Goal: Information Seeking & Learning: Learn about a topic

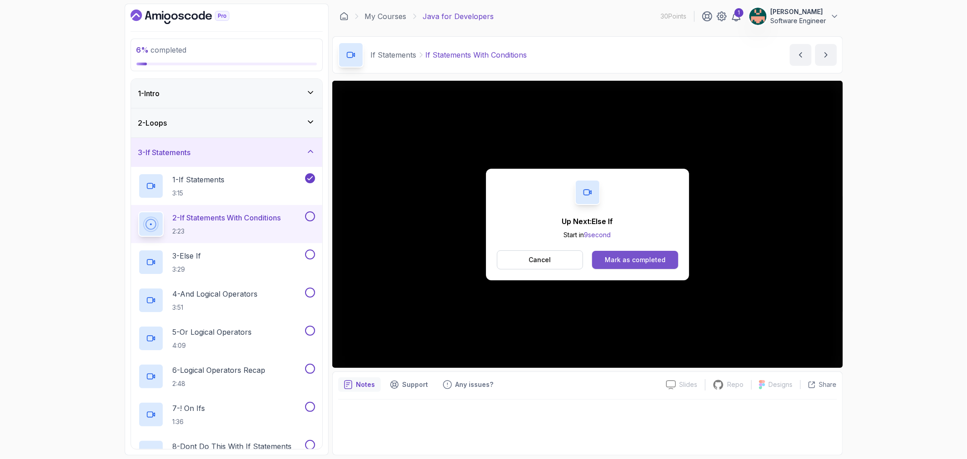
click at [637, 252] on button "Mark as completed" at bounding box center [635, 260] width 86 height 18
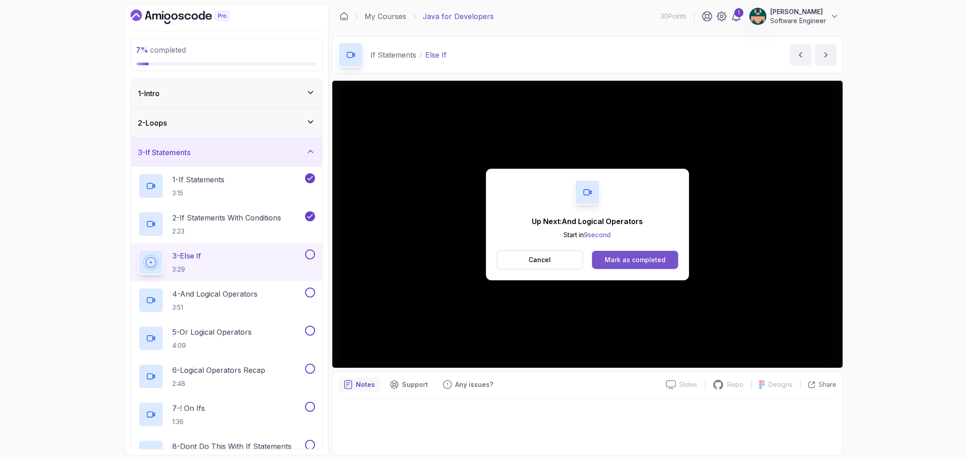
click at [644, 267] on button "Mark as completed" at bounding box center [635, 260] width 86 height 18
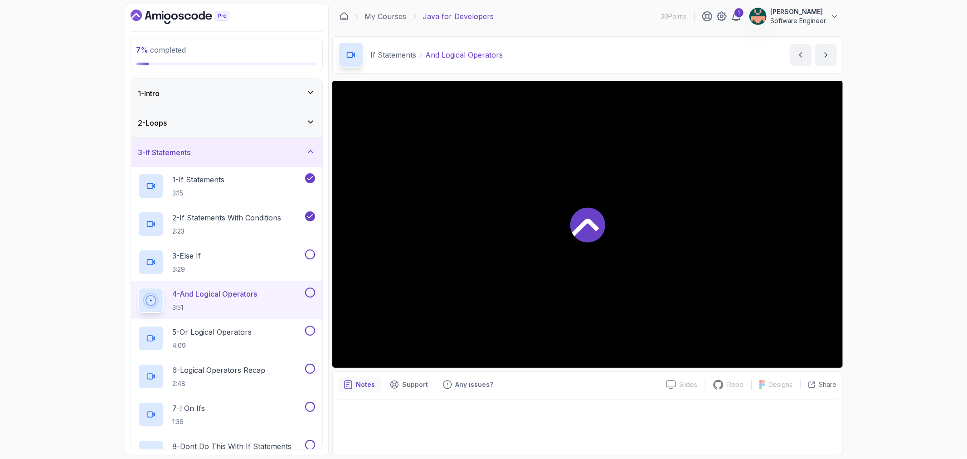
click at [641, 263] on div at bounding box center [587, 224] width 510 height 287
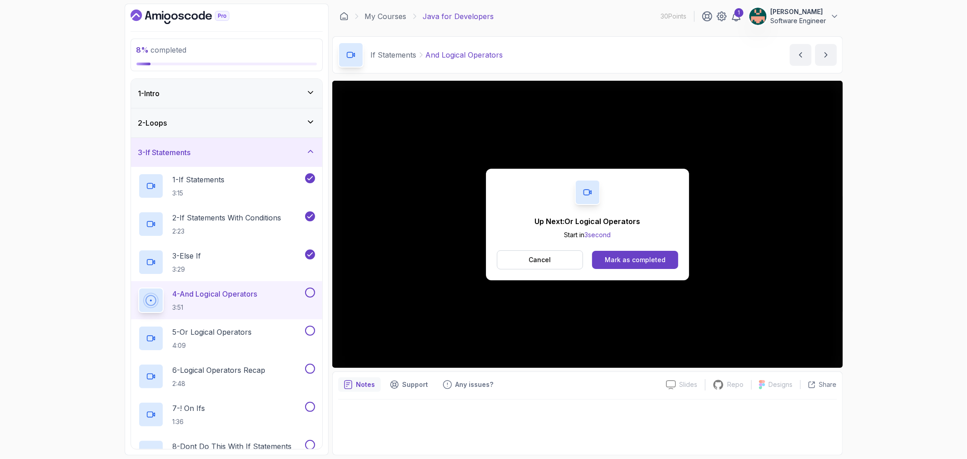
click at [535, 262] on p "Cancel" at bounding box center [540, 259] width 22 height 9
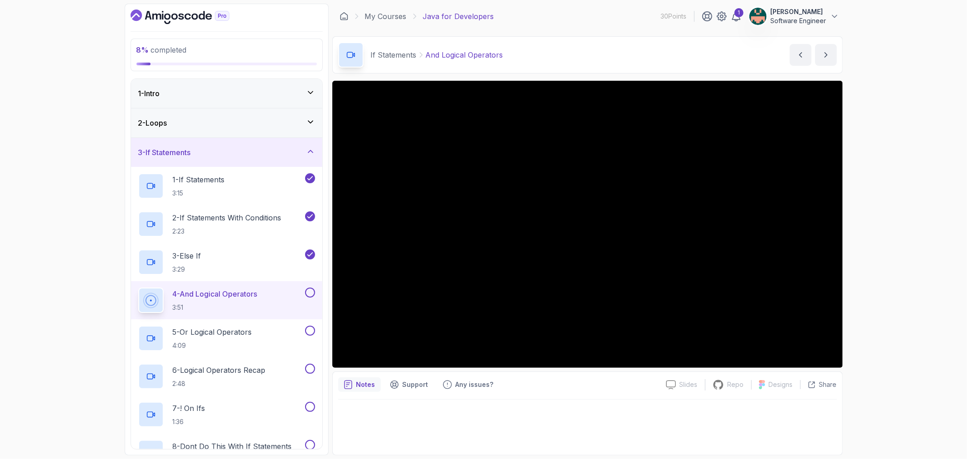
click at [247, 297] on p "4 - And Logical Operators" at bounding box center [215, 293] width 85 height 11
click at [243, 294] on p "4 - And Logical Operators" at bounding box center [215, 293] width 85 height 11
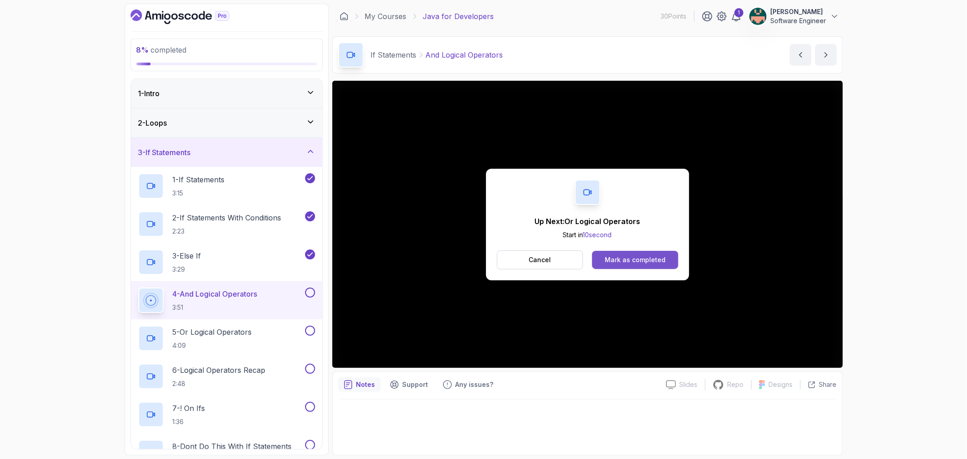
click at [620, 260] on div "Mark as completed" at bounding box center [635, 259] width 61 height 9
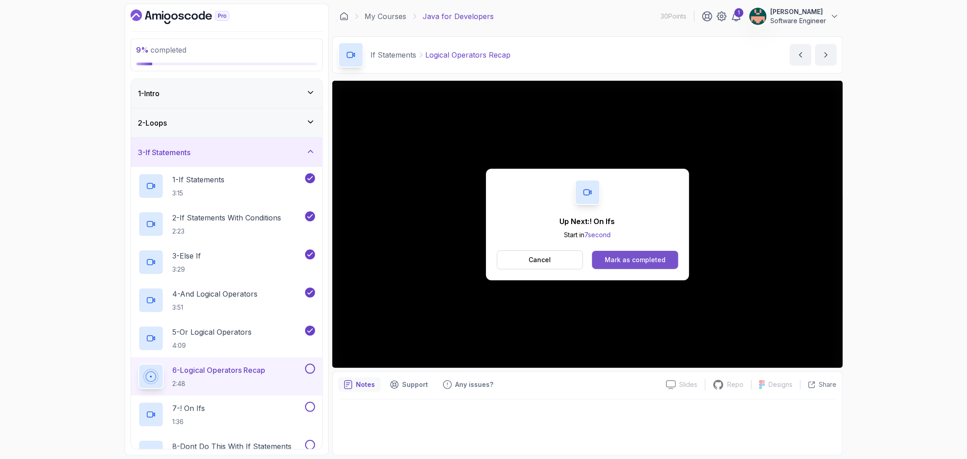
click at [644, 262] on div "Mark as completed" at bounding box center [635, 259] width 61 height 9
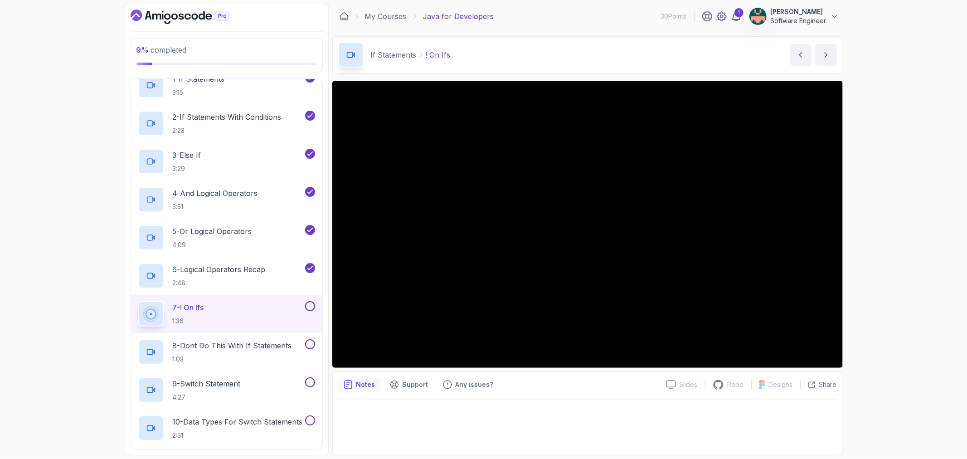
scroll to position [252, 0]
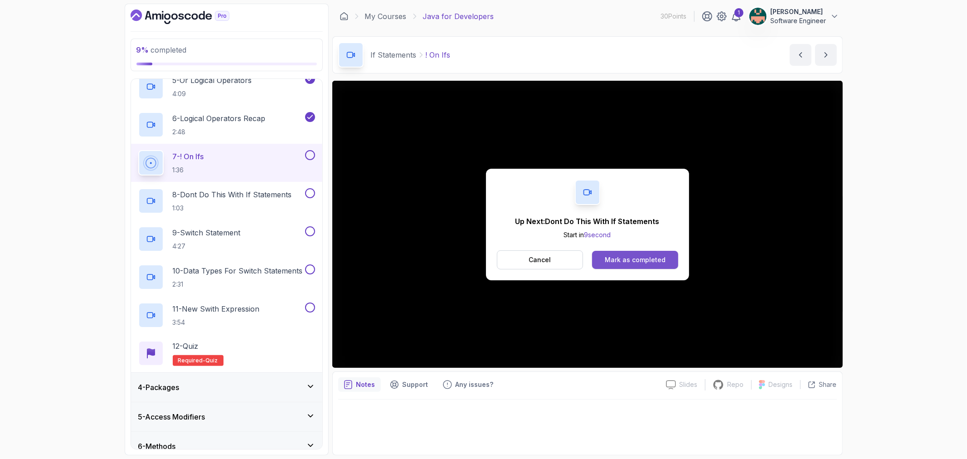
click at [659, 262] on div "Mark as completed" at bounding box center [635, 259] width 61 height 9
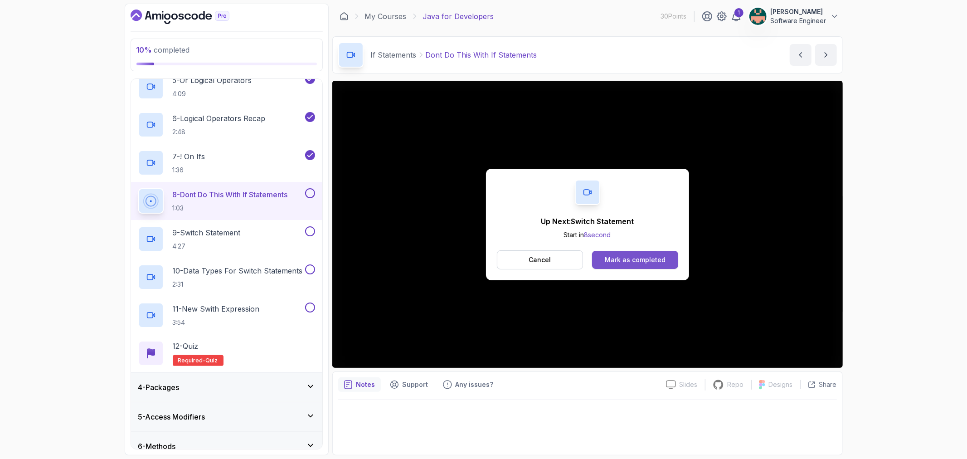
click at [610, 260] on div "Mark as completed" at bounding box center [635, 259] width 61 height 9
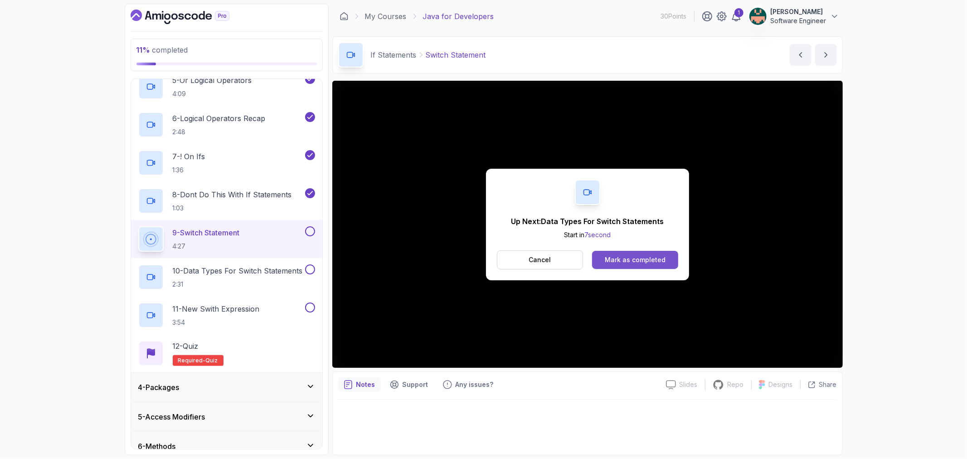
click at [635, 256] on div "Mark as completed" at bounding box center [635, 259] width 61 height 9
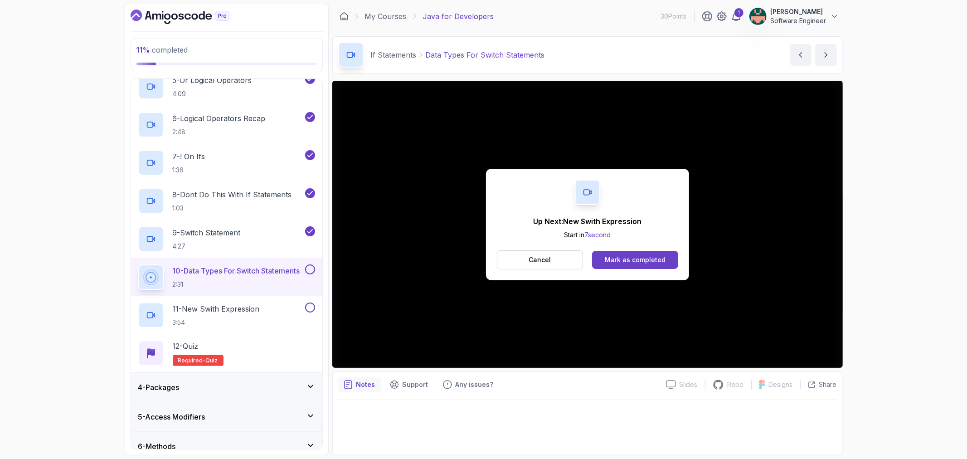
click at [634, 256] on div "Mark as completed" at bounding box center [635, 259] width 61 height 9
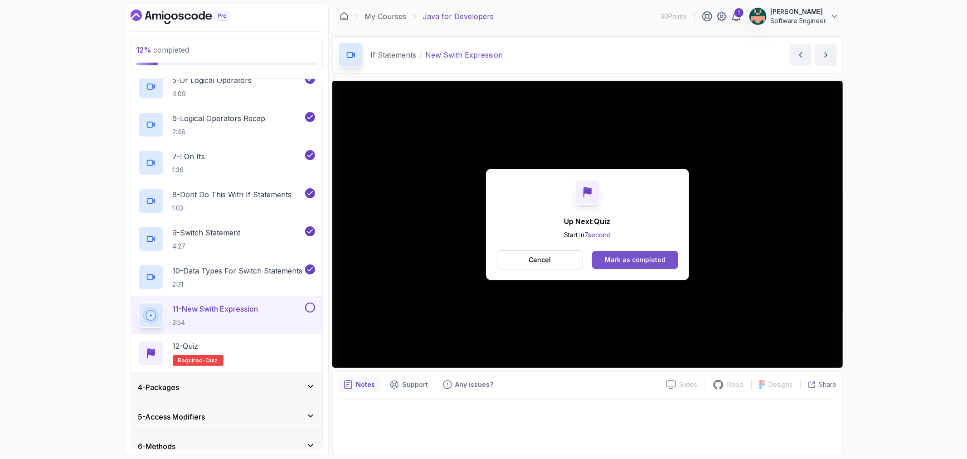
click at [597, 261] on button "Mark as completed" at bounding box center [635, 260] width 86 height 18
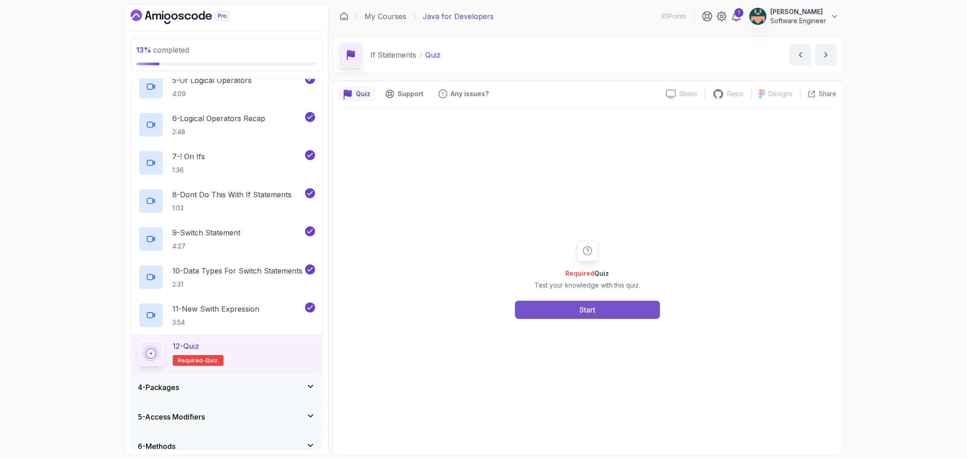
click at [577, 315] on button "Start" at bounding box center [587, 310] width 145 height 18
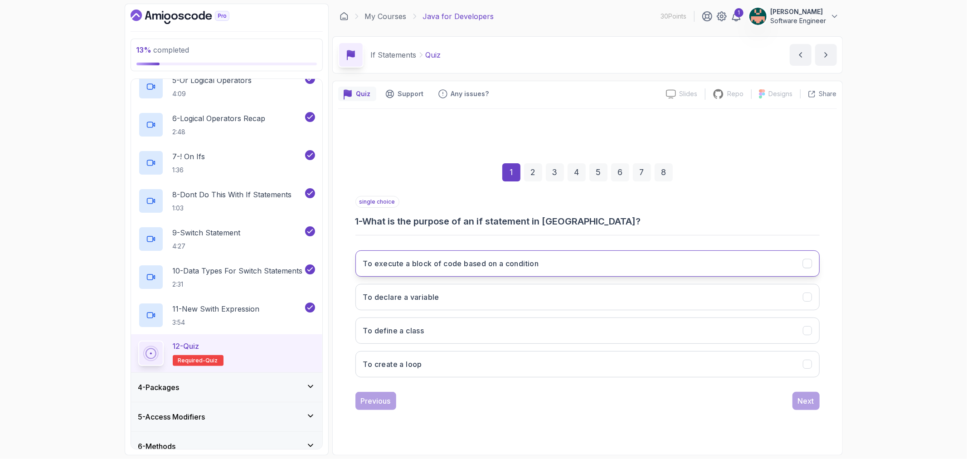
click at [437, 266] on h3 "To execute a block of code based on a condition" at bounding box center [451, 263] width 176 height 11
click at [810, 404] on div "Next" at bounding box center [806, 400] width 16 height 11
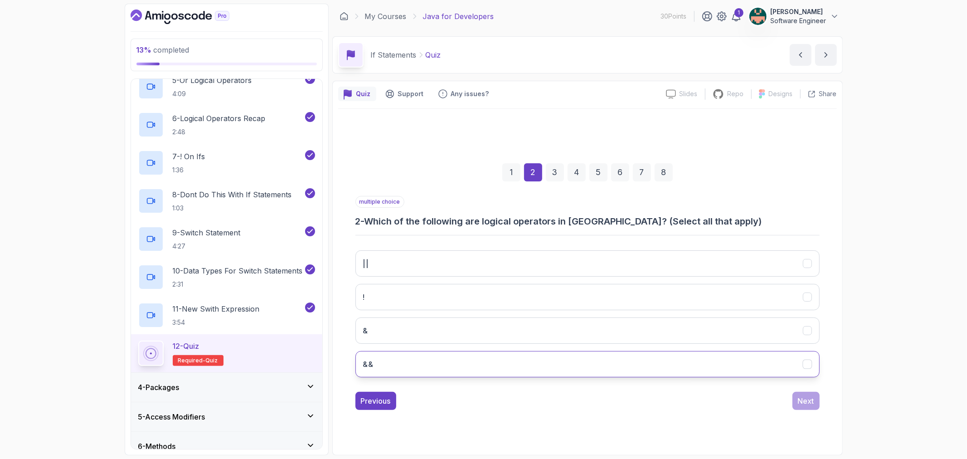
click at [803, 363] on icon "&&" at bounding box center [807, 363] width 9 height 9
click at [758, 266] on button "||" at bounding box center [587, 263] width 464 height 26
click at [798, 397] on div "Next" at bounding box center [806, 400] width 16 height 11
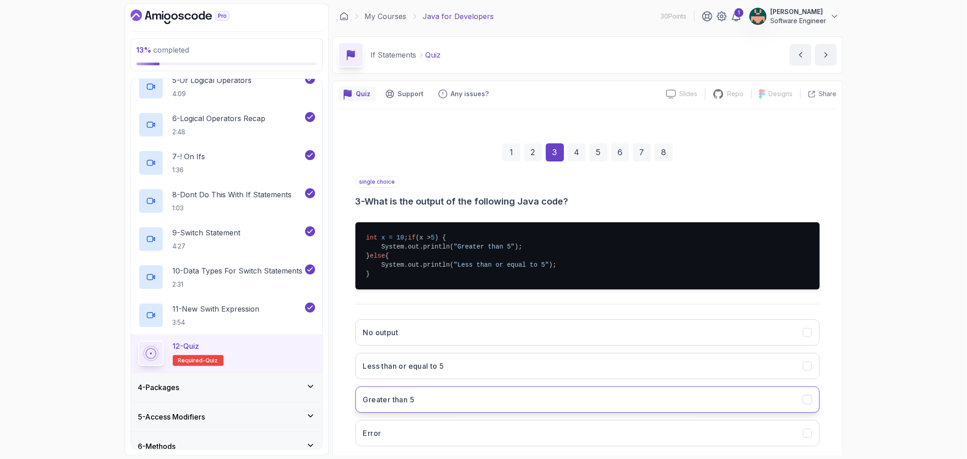
click at [530, 400] on button "Greater than 5" at bounding box center [587, 399] width 464 height 26
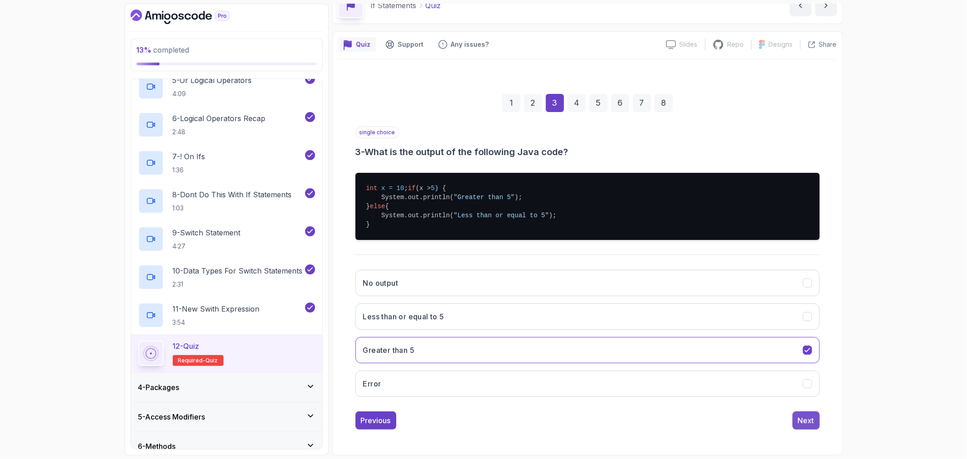
click at [796, 426] on button "Next" at bounding box center [805, 420] width 27 height 18
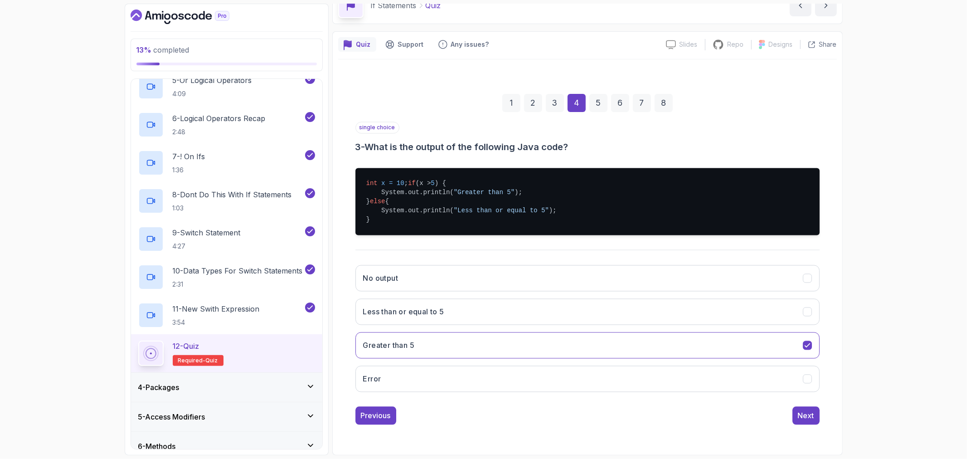
scroll to position [0, 0]
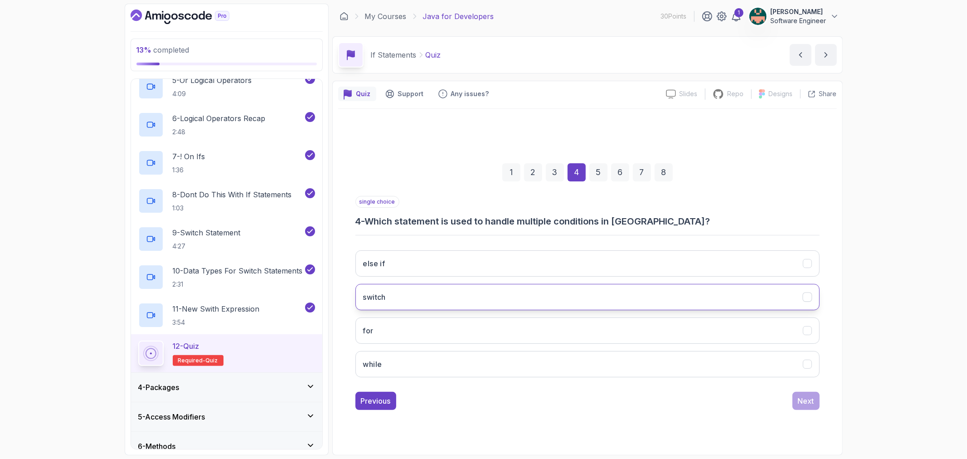
click at [480, 292] on button "switch" at bounding box center [587, 297] width 464 height 26
click at [798, 396] on div "Next" at bounding box center [806, 400] width 16 height 11
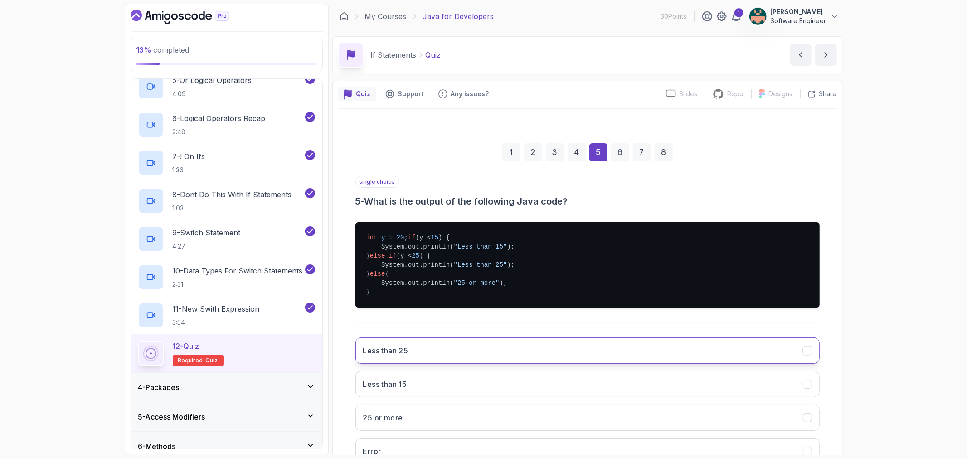
click at [424, 354] on button "Less than 25" at bounding box center [587, 350] width 464 height 26
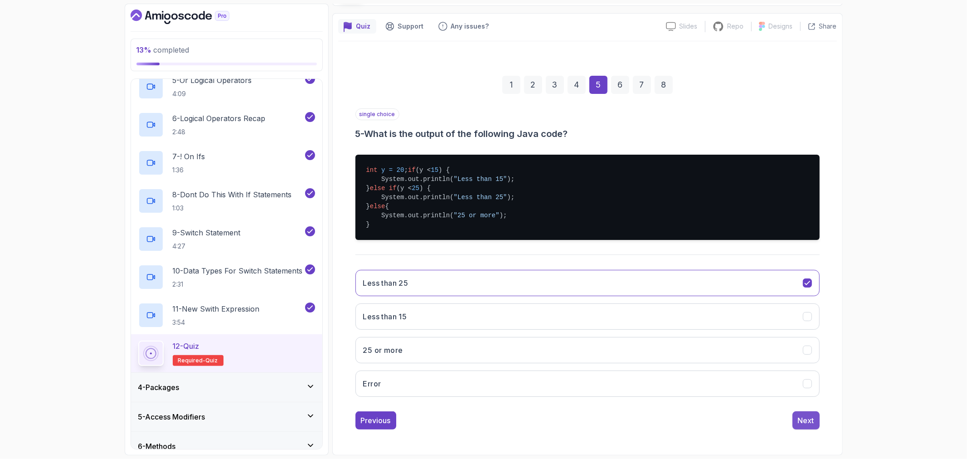
click at [805, 425] on div "Next" at bounding box center [806, 420] width 16 height 11
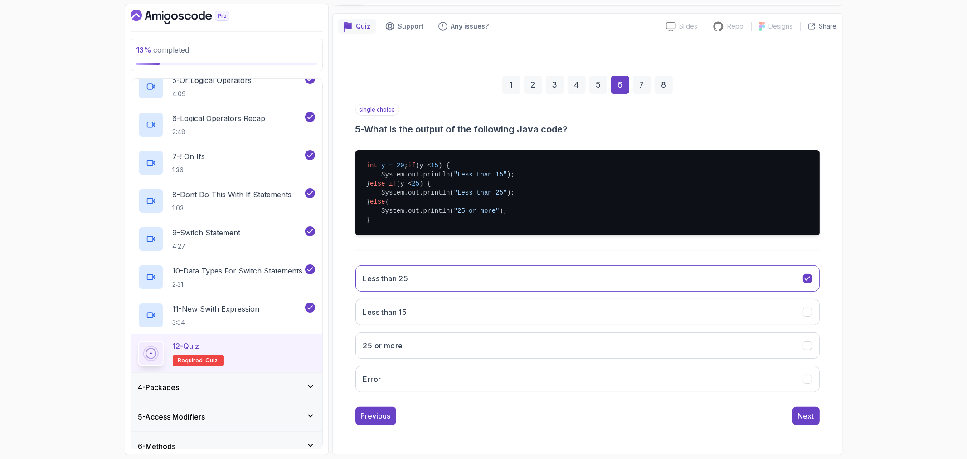
scroll to position [0, 0]
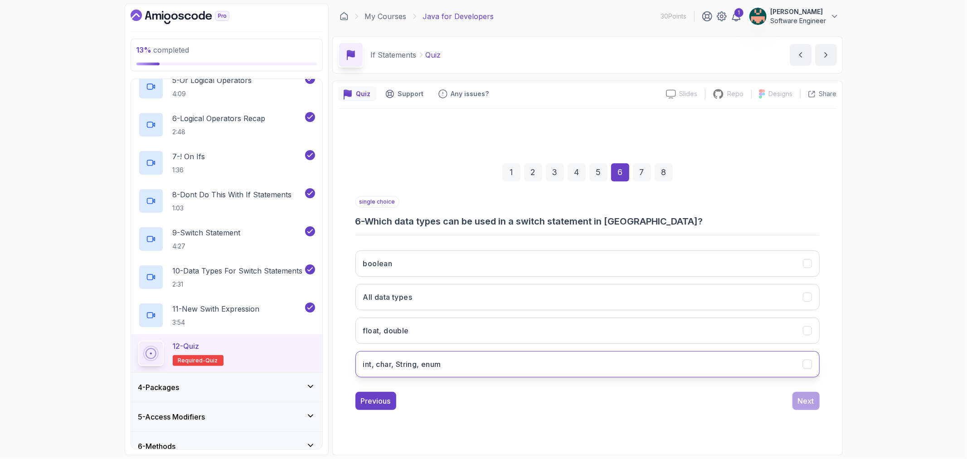
click at [508, 359] on button "int, char, String, enum" at bounding box center [587, 364] width 464 height 26
click at [798, 397] on div "Next" at bounding box center [806, 400] width 16 height 11
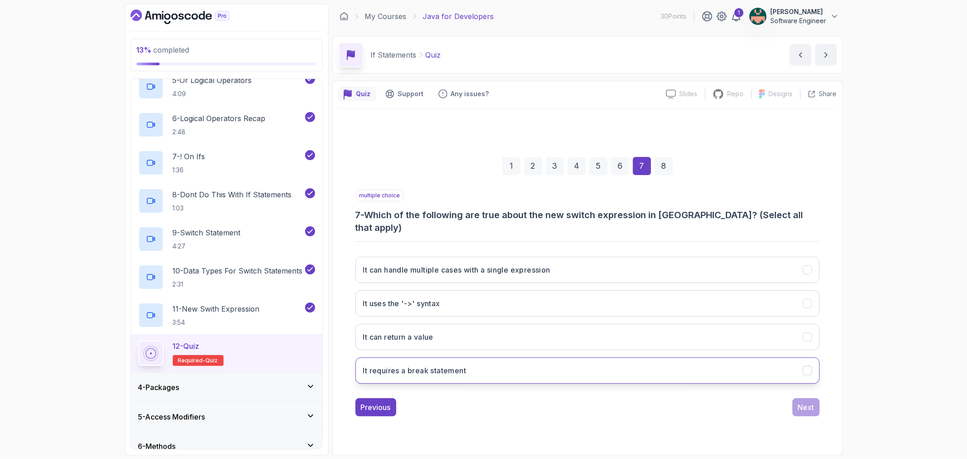
click at [583, 364] on button "It requires a break statement" at bounding box center [587, 370] width 464 height 26
click at [581, 295] on button "It uses the '->' syntax" at bounding box center [587, 303] width 464 height 26
click at [579, 324] on button "It can return a value" at bounding box center [587, 337] width 464 height 26
click at [804, 402] on div "Next" at bounding box center [806, 407] width 16 height 11
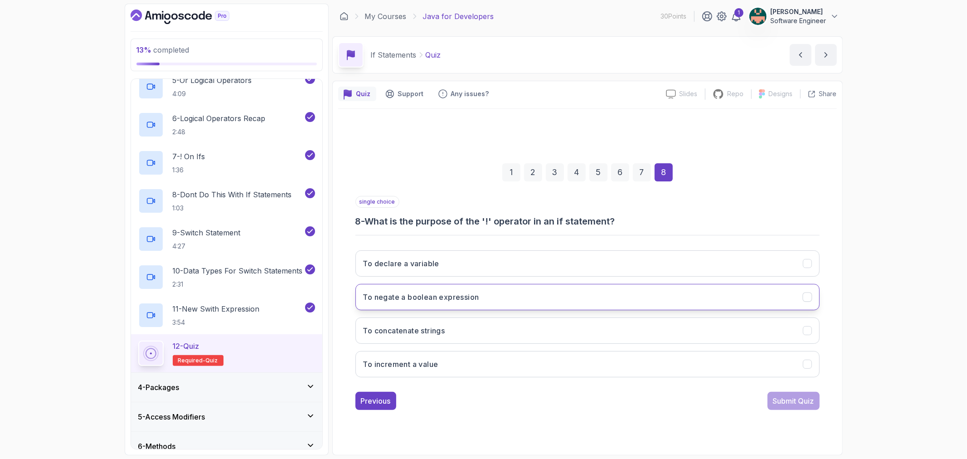
click at [518, 291] on button "To negate a boolean expression" at bounding box center [587, 297] width 464 height 26
click at [773, 400] on div "Submit Quiz" at bounding box center [793, 400] width 41 height 11
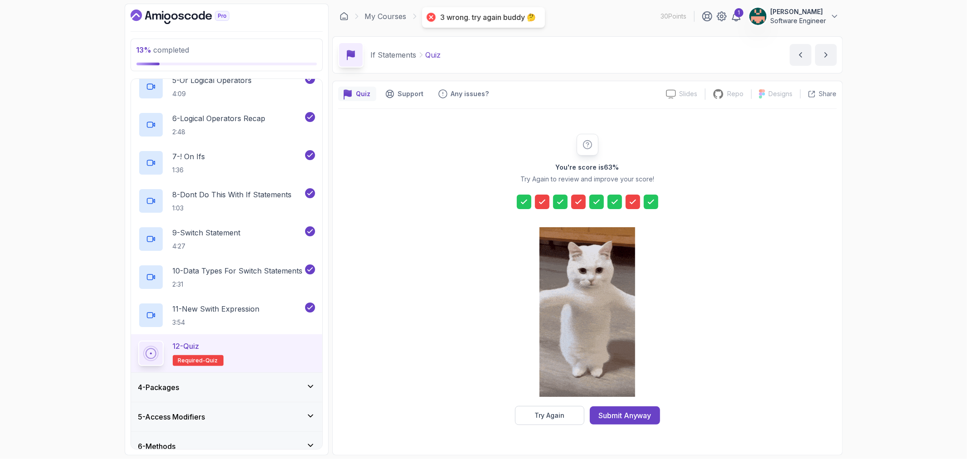
click at [613, 418] on div "Submit Anyway" at bounding box center [624, 415] width 53 height 11
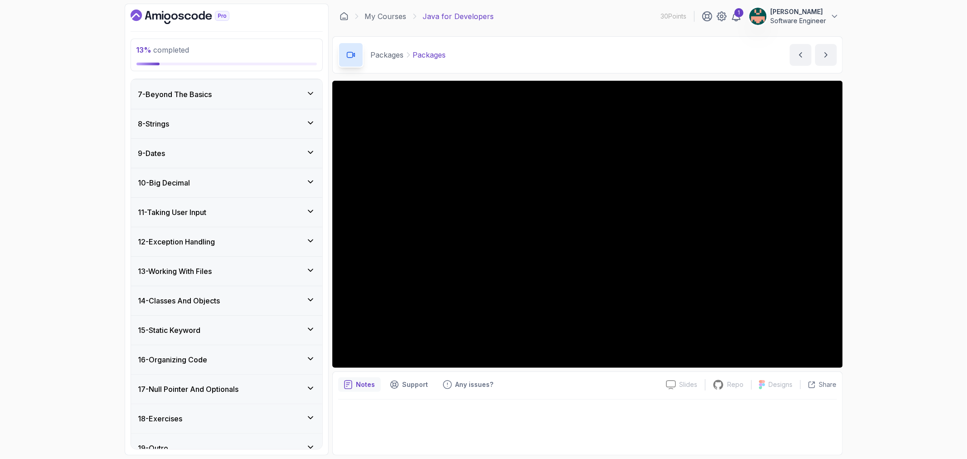
scroll to position [495, 0]
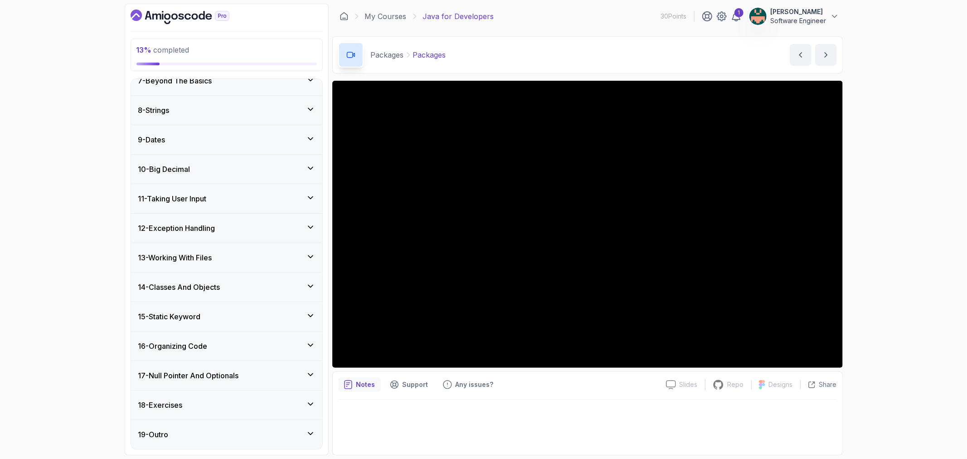
click at [304, 343] on div "16 - Organizing Code" at bounding box center [226, 345] width 177 height 11
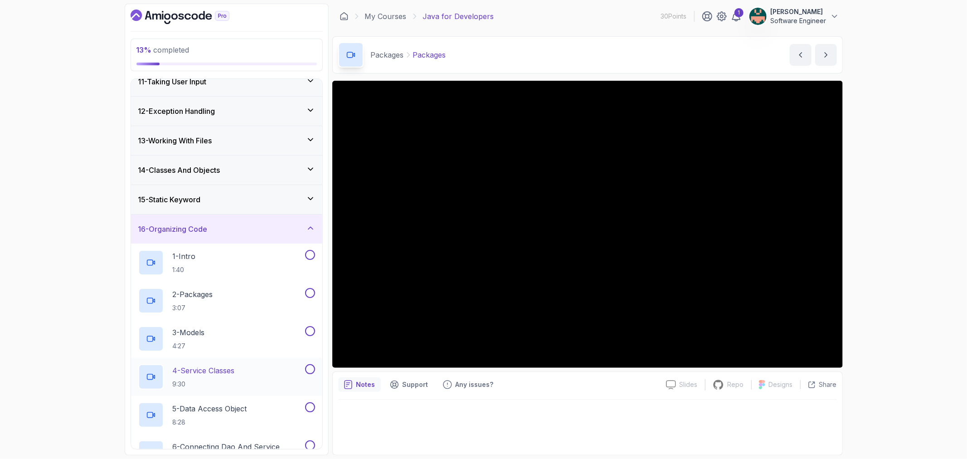
scroll to position [191, 0]
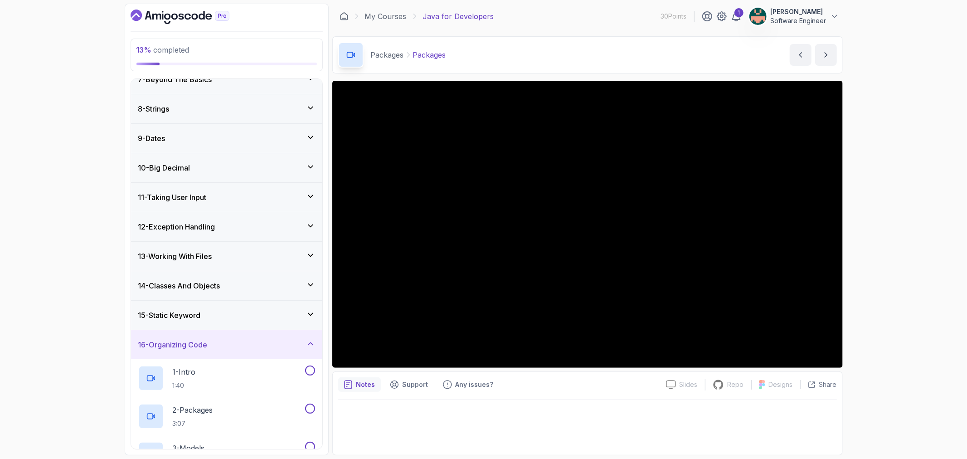
click at [310, 343] on icon at bounding box center [310, 343] width 9 height 9
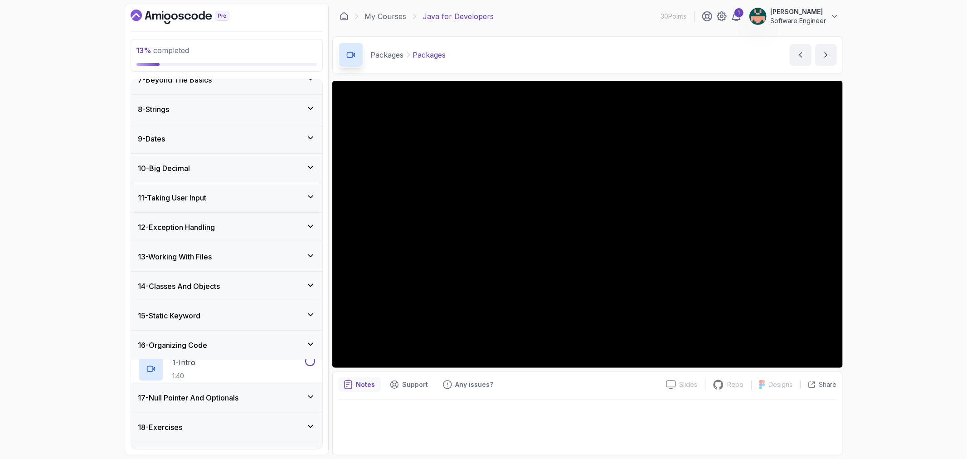
scroll to position [190, 0]
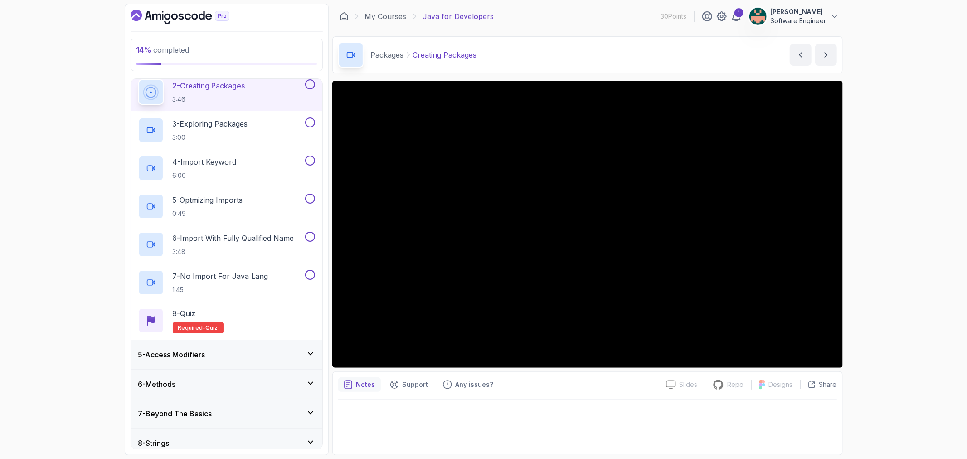
scroll to position [201, 0]
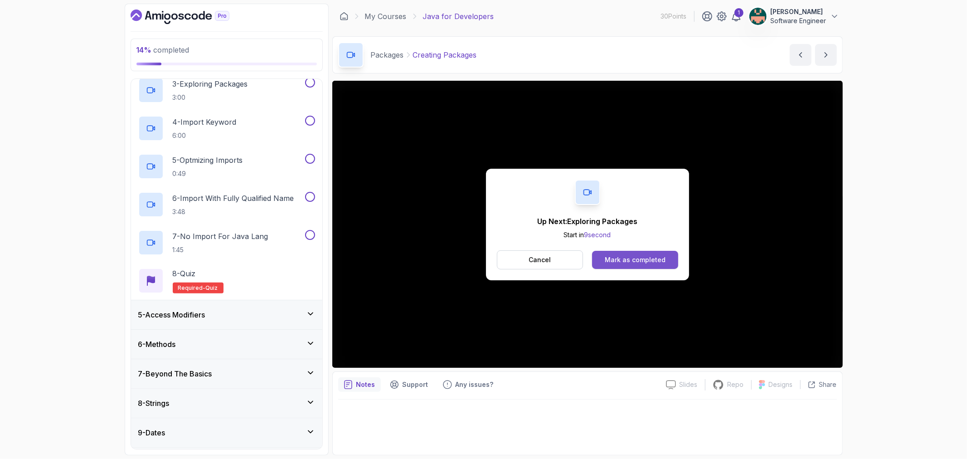
click at [614, 257] on div "Mark as completed" at bounding box center [635, 259] width 61 height 9
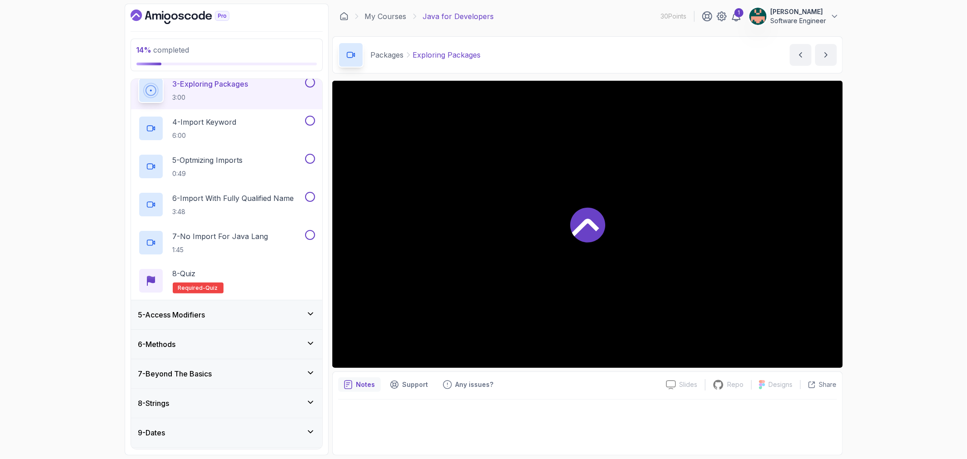
scroll to position [195, 0]
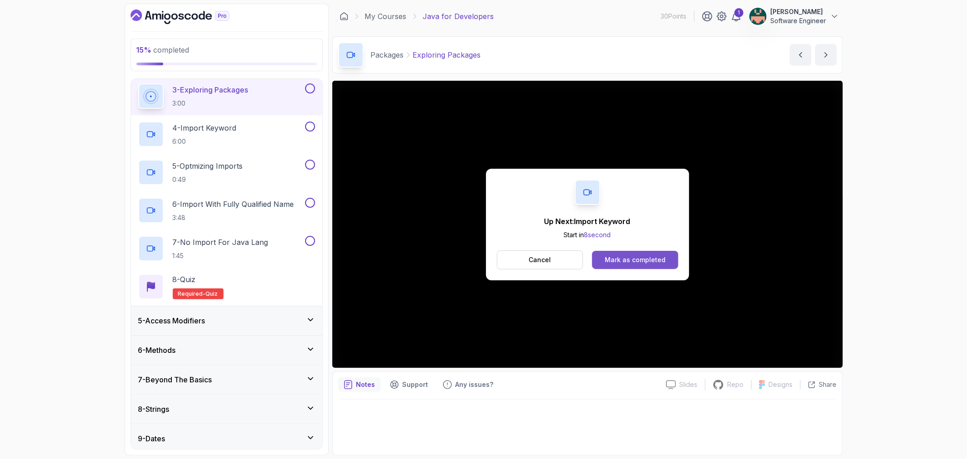
click at [632, 257] on div "Mark as completed" at bounding box center [635, 259] width 61 height 9
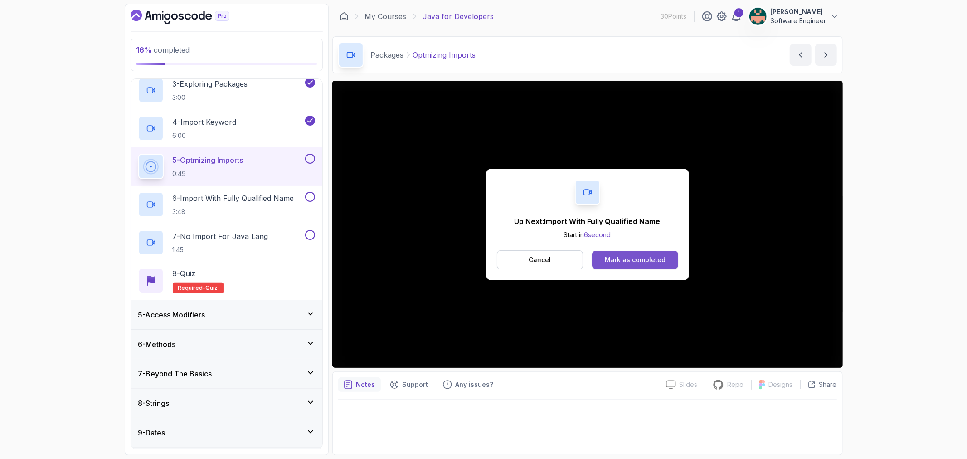
click at [609, 257] on div "Mark as completed" at bounding box center [635, 259] width 61 height 9
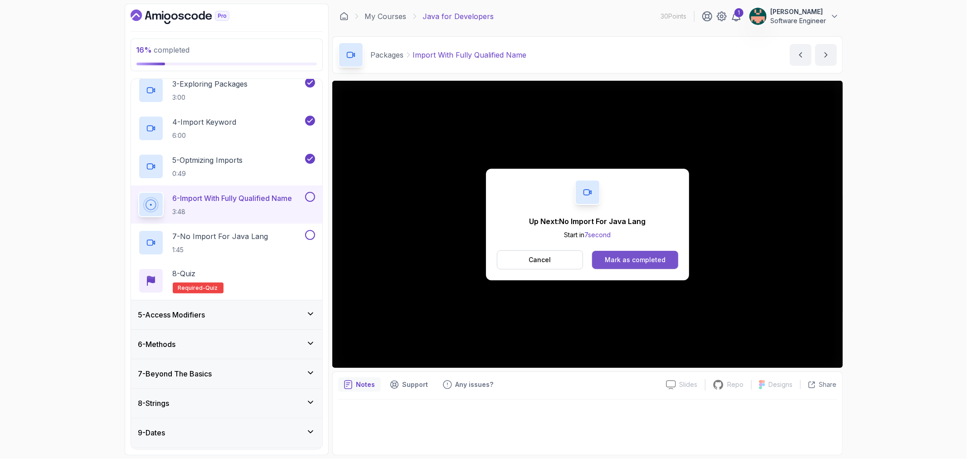
click at [627, 259] on div "Mark as completed" at bounding box center [635, 259] width 61 height 9
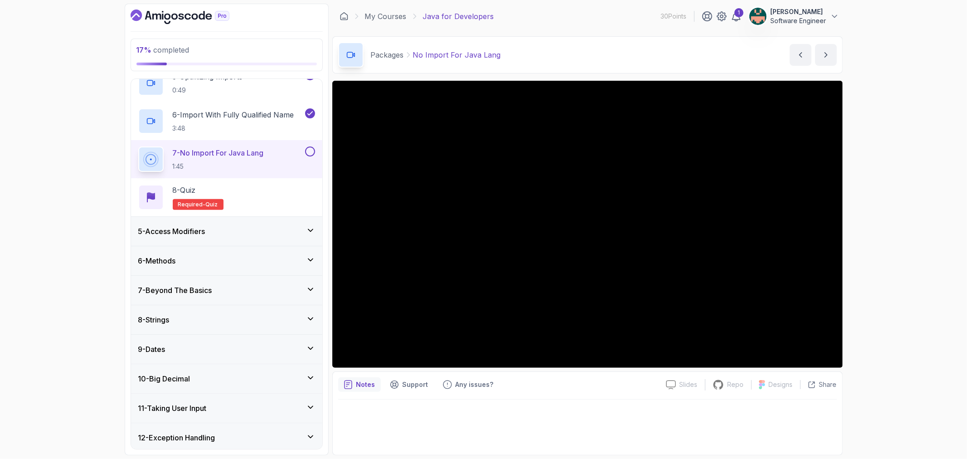
scroll to position [243, 0]
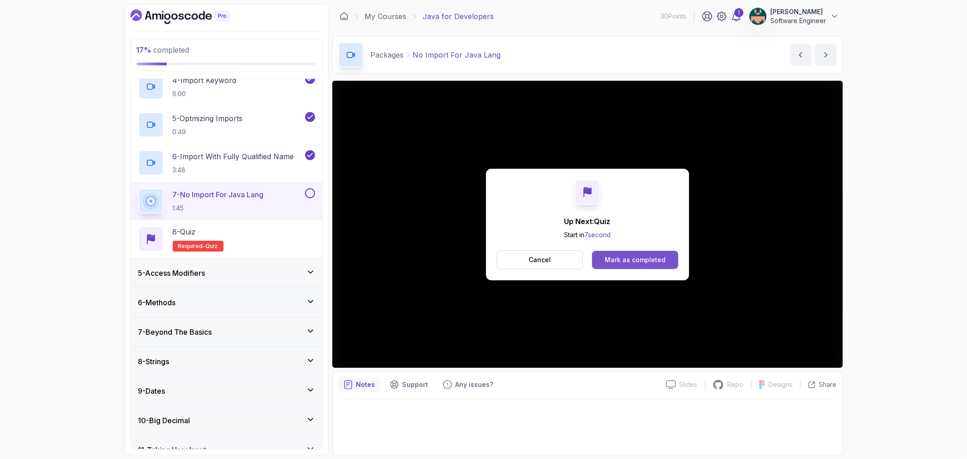
click at [621, 253] on button "Mark as completed" at bounding box center [635, 260] width 86 height 18
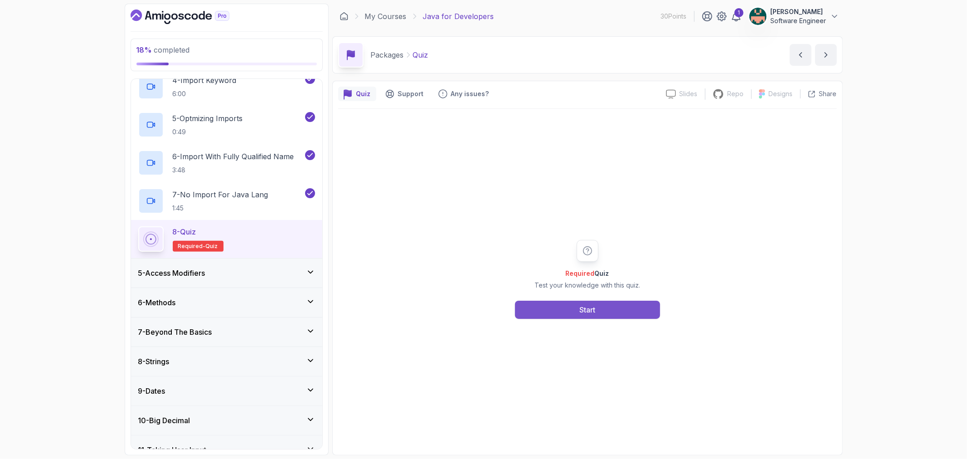
click at [549, 309] on button "Start" at bounding box center [587, 310] width 145 height 18
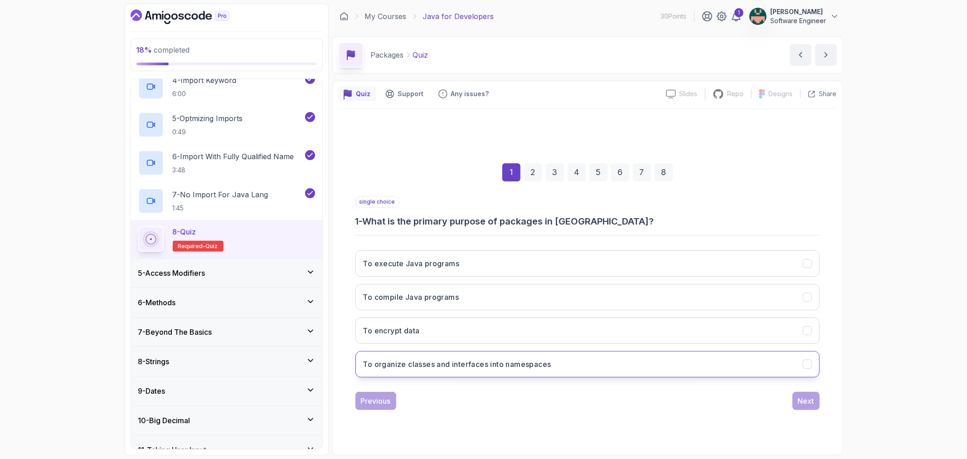
click at [506, 366] on h3 "To organize classes and interfaces into namespaces" at bounding box center [457, 364] width 188 height 11
click at [800, 403] on div "Next" at bounding box center [806, 400] width 16 height 11
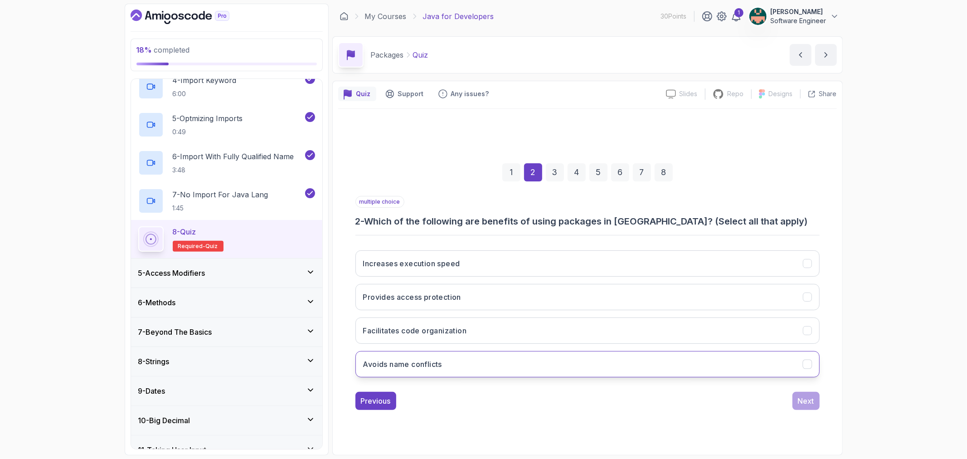
click at [573, 365] on button "Avoids name conflicts" at bounding box center [587, 364] width 464 height 26
click at [805, 329] on icon "Facilitates code organization" at bounding box center [807, 330] width 9 height 9
click at [808, 290] on button "Provides access protection" at bounding box center [587, 297] width 464 height 26
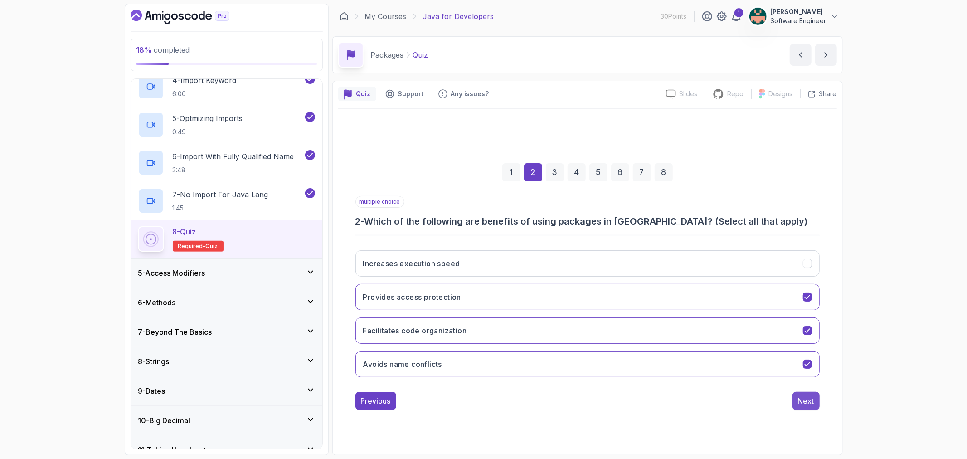
click at [796, 402] on button "Next" at bounding box center [805, 401] width 27 height 18
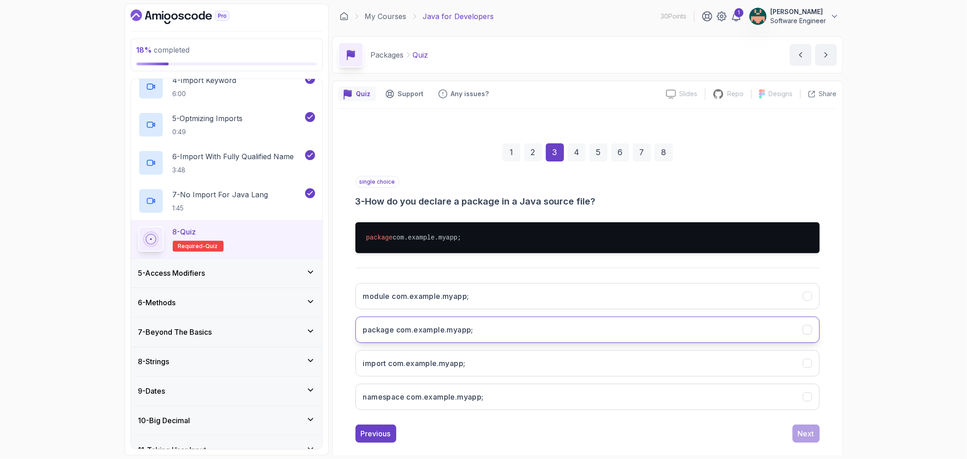
click at [587, 338] on button "package com.example.myapp;" at bounding box center [587, 329] width 464 height 26
click at [798, 429] on div "Next" at bounding box center [806, 433] width 16 height 11
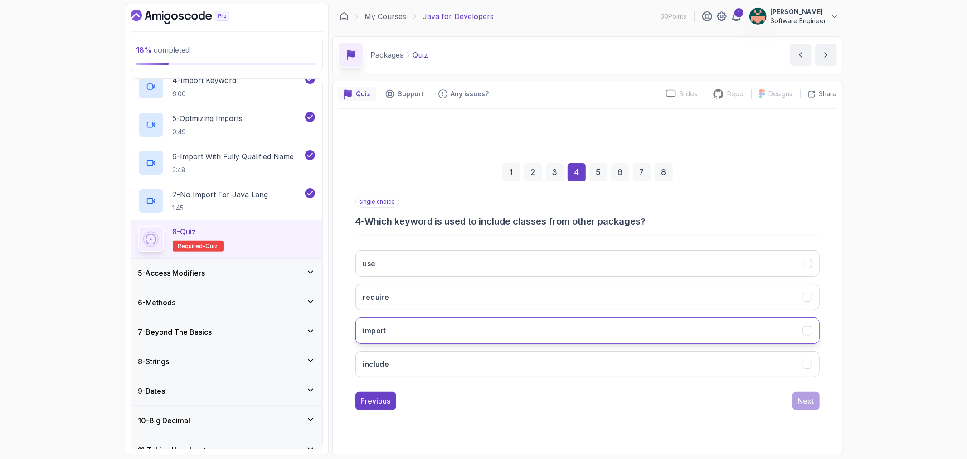
click at [438, 331] on button "import" at bounding box center [587, 330] width 464 height 26
click at [812, 395] on div "Next" at bounding box center [806, 400] width 16 height 11
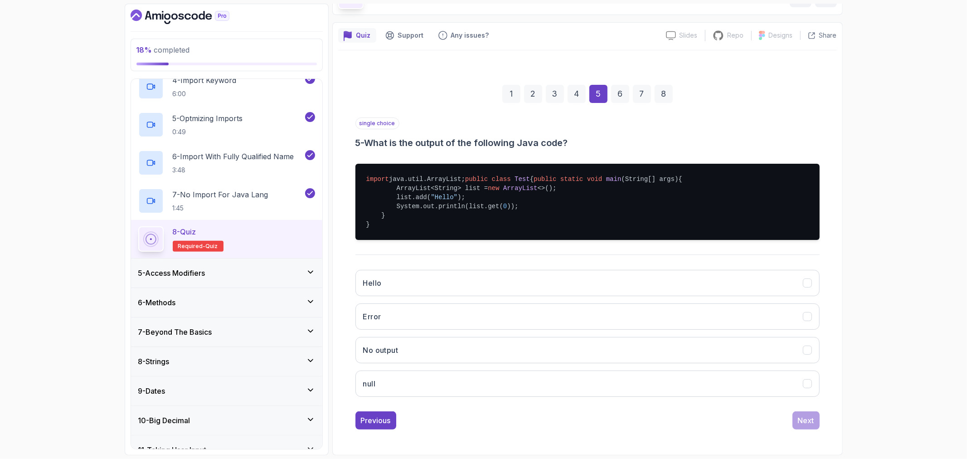
scroll to position [76, 0]
click at [402, 292] on button "Hello" at bounding box center [587, 283] width 464 height 26
click at [815, 418] on button "Next" at bounding box center [805, 420] width 27 height 18
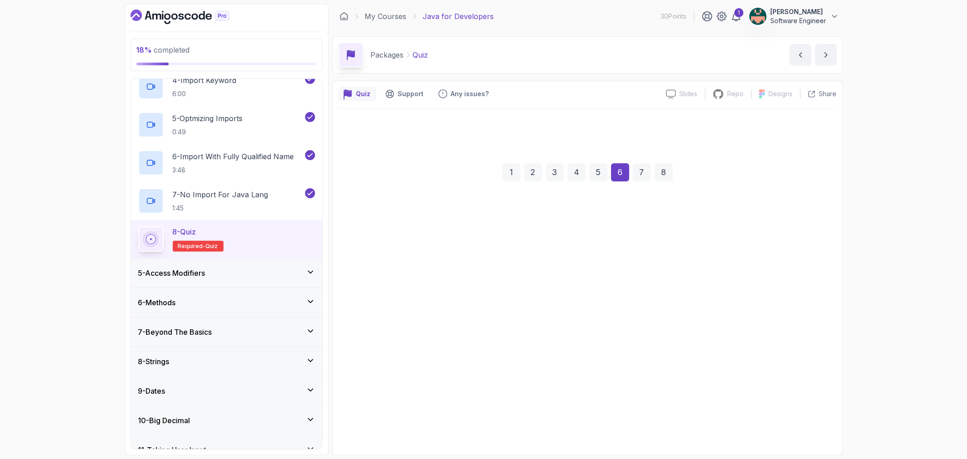
scroll to position [0, 0]
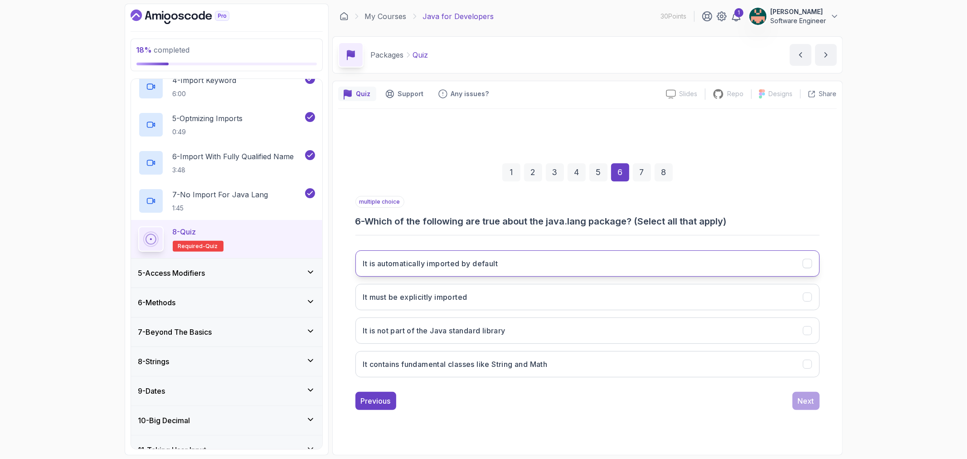
click at [809, 265] on icon "It is automatically imported by default" at bounding box center [807, 263] width 9 height 9
click at [806, 364] on icon "It contains fundamental classes like String and Math" at bounding box center [807, 363] width 9 height 9
click at [803, 397] on div "Next" at bounding box center [806, 400] width 16 height 11
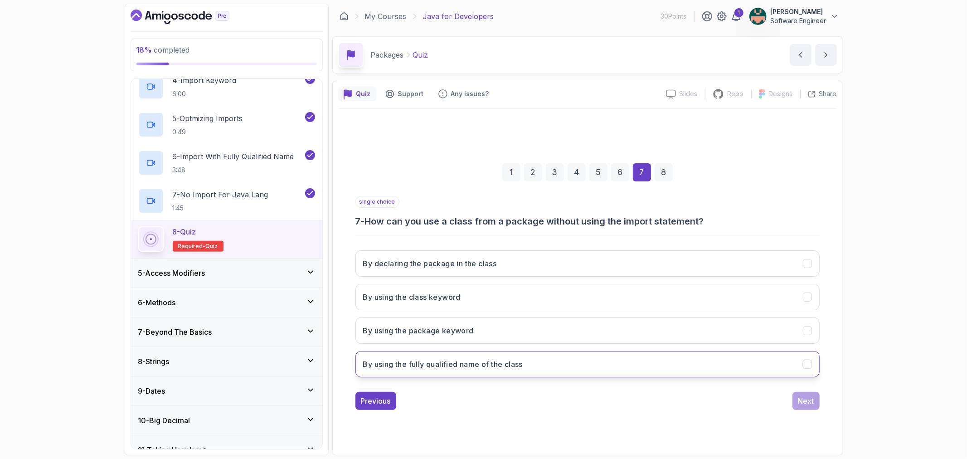
click at [812, 366] on button "By using the fully qualified name of the class" at bounding box center [587, 364] width 464 height 26
click at [807, 401] on div "Next" at bounding box center [806, 400] width 16 height 11
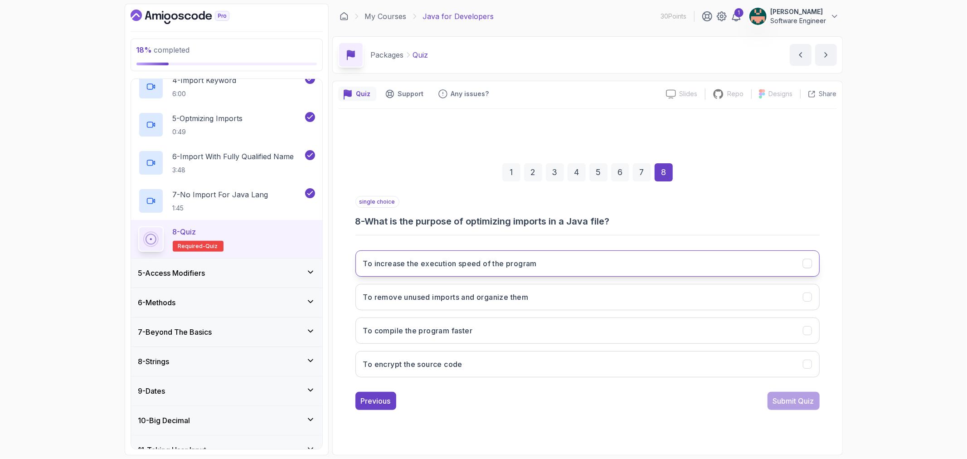
click at [804, 262] on icon "To increase the execution speed of the program" at bounding box center [807, 263] width 9 height 9
click at [807, 329] on icon "To compile the program faster" at bounding box center [807, 330] width 9 height 9
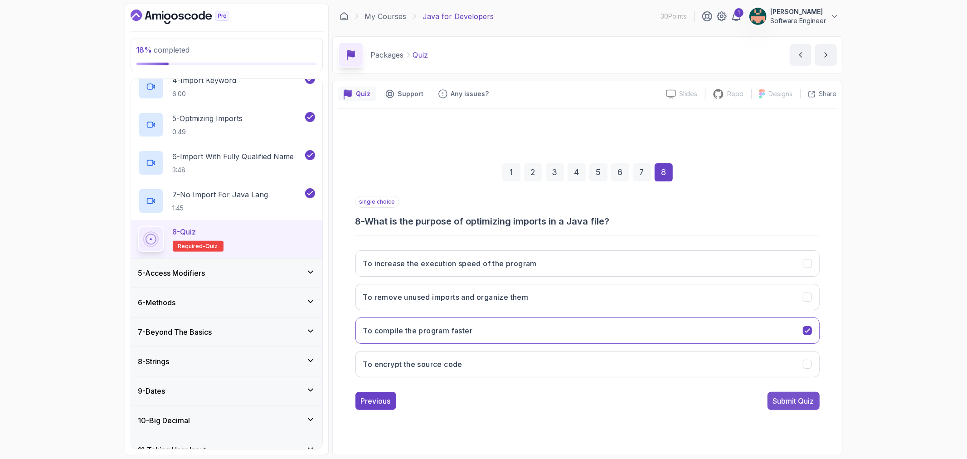
click at [784, 397] on div "Submit Quiz" at bounding box center [793, 400] width 41 height 11
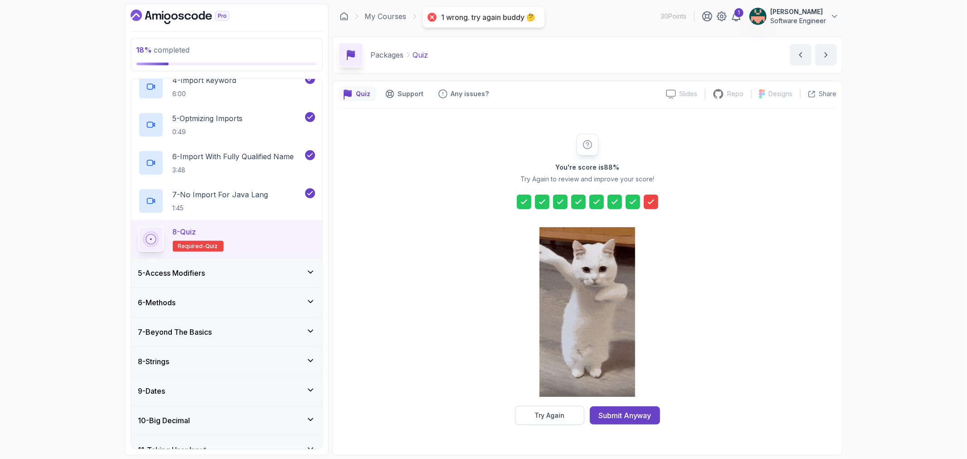
click at [603, 426] on div "You're score is 88 % Try Again to review and improve your score! Try Again Subm…" at bounding box center [587, 279] width 499 height 340
click at [607, 421] on button "Submit Anyway" at bounding box center [625, 415] width 70 height 18
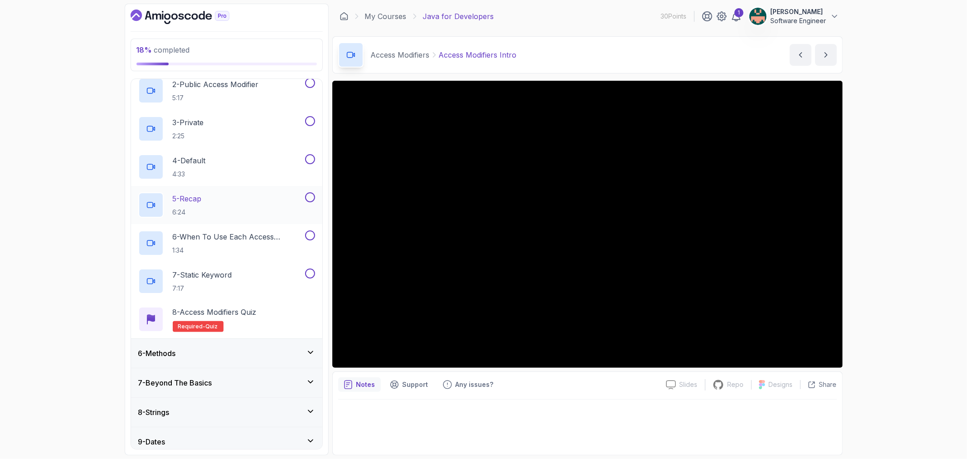
scroll to position [142, 0]
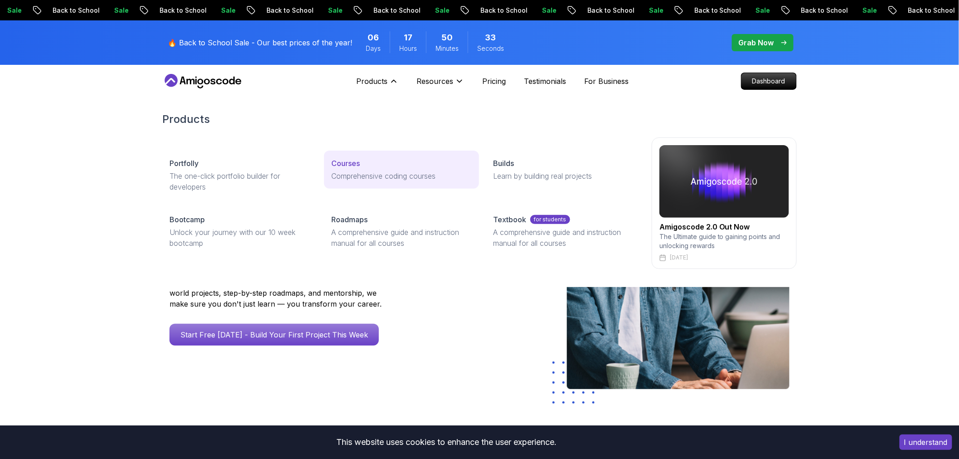
click at [337, 166] on p "Courses" at bounding box center [345, 163] width 29 height 11
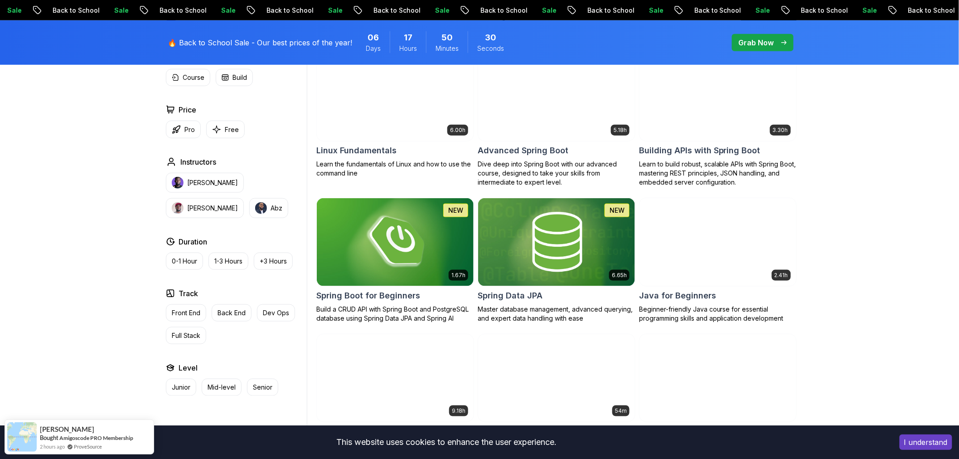
scroll to position [302, 0]
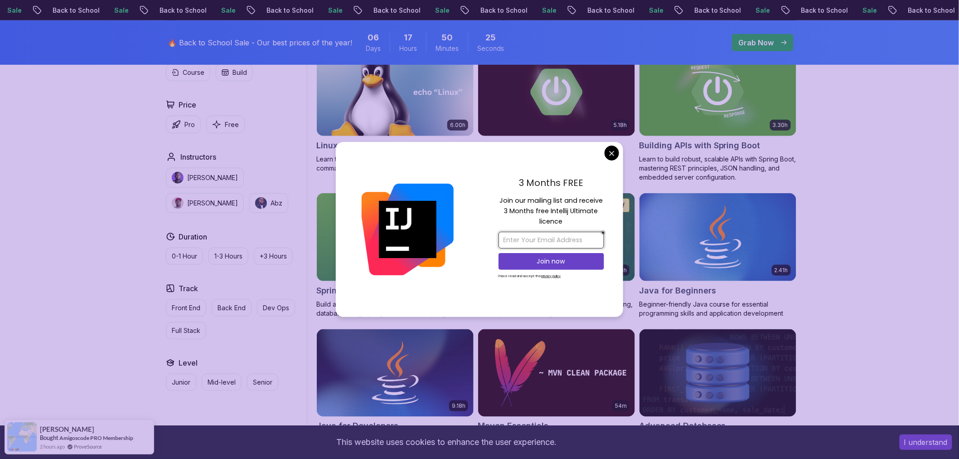
click at [524, 238] on input "email" at bounding box center [552, 240] width 106 height 17
type input "cmragdoll@gmail.com"
click at [538, 254] on button "Join now" at bounding box center [552, 261] width 106 height 17
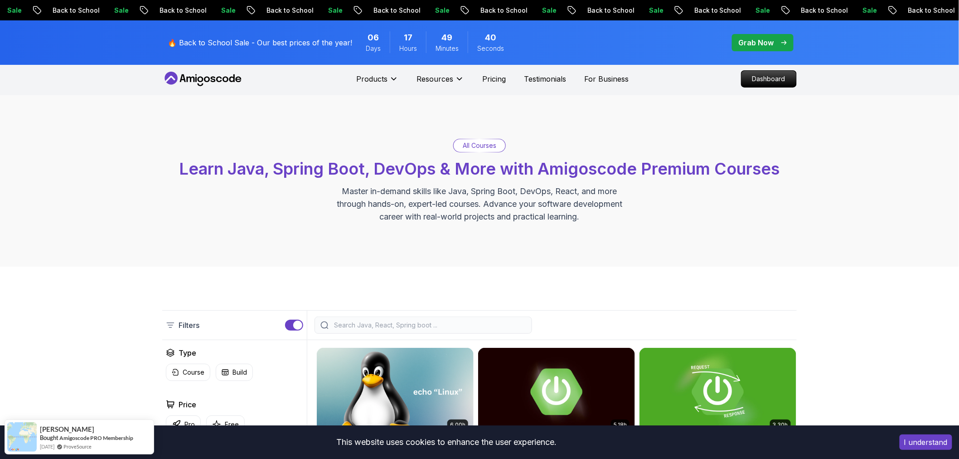
scroll to position [0, 0]
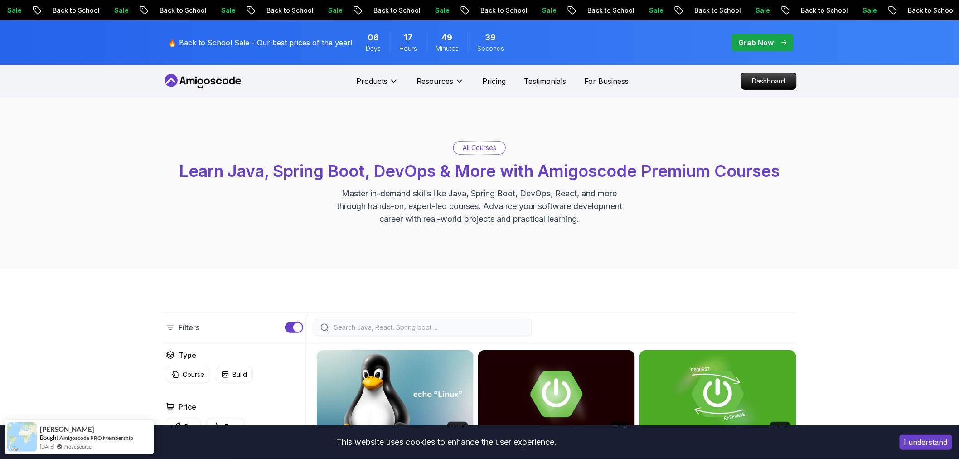
click at [469, 148] on p "All Courses" at bounding box center [480, 147] width 34 height 9
click at [452, 175] on span "Learn Java, Spring Boot, DevOps & More with Amigoscode Premium Courses" at bounding box center [479, 171] width 601 height 20
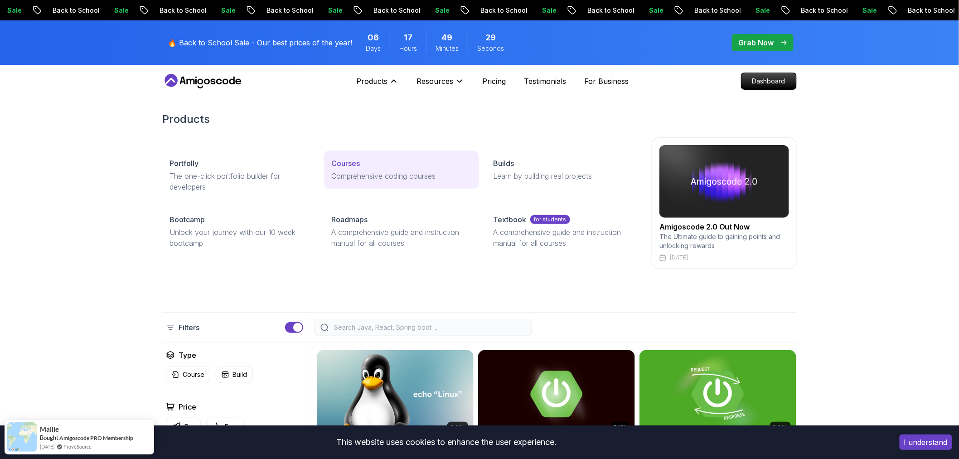
click at [349, 160] on p "Courses" at bounding box center [345, 163] width 29 height 11
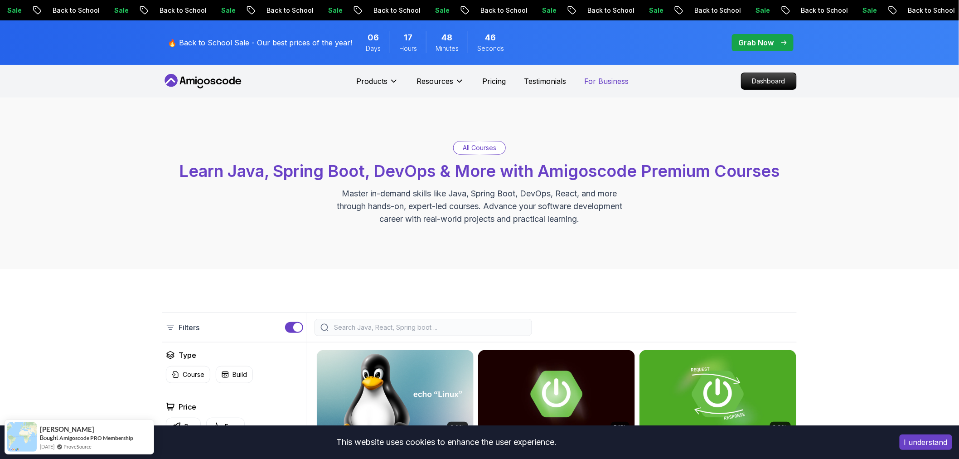
click at [608, 80] on p "For Business" at bounding box center [606, 81] width 44 height 11
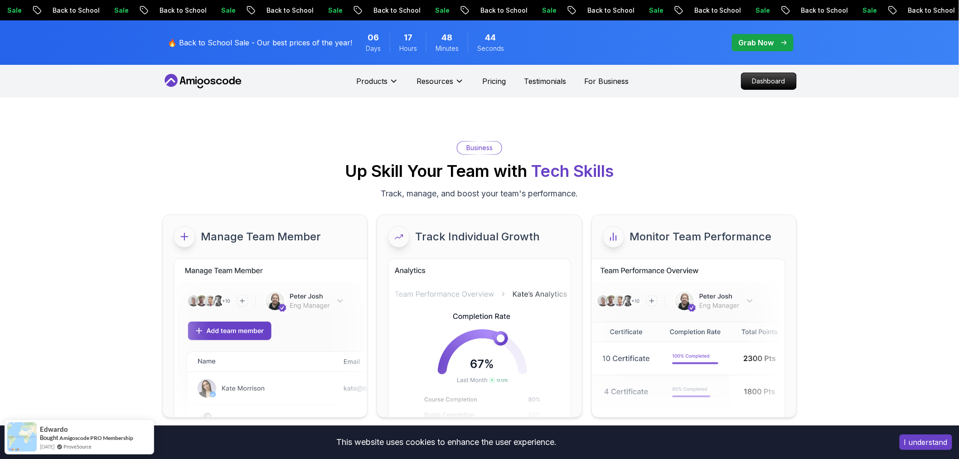
click at [542, 87] on div "Products Resources Pricing Testimonials For Business" at bounding box center [492, 81] width 272 height 18
click at [541, 83] on p "Testimonials" at bounding box center [545, 81] width 42 height 11
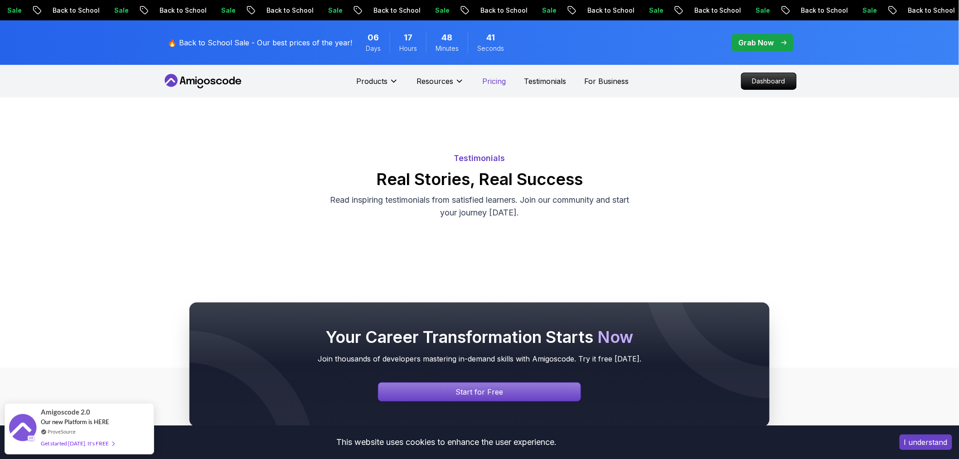
click at [490, 83] on p "Pricing" at bounding box center [494, 81] width 24 height 11
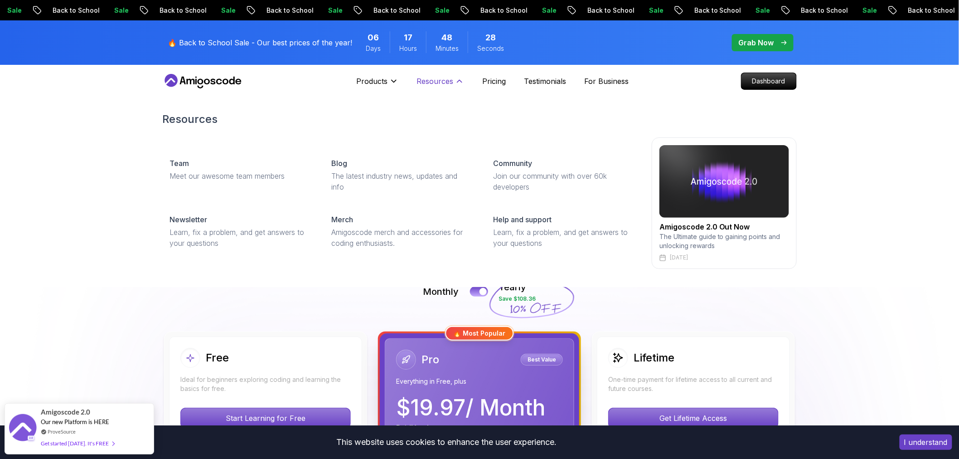
click at [459, 79] on icon at bounding box center [459, 81] width 9 height 9
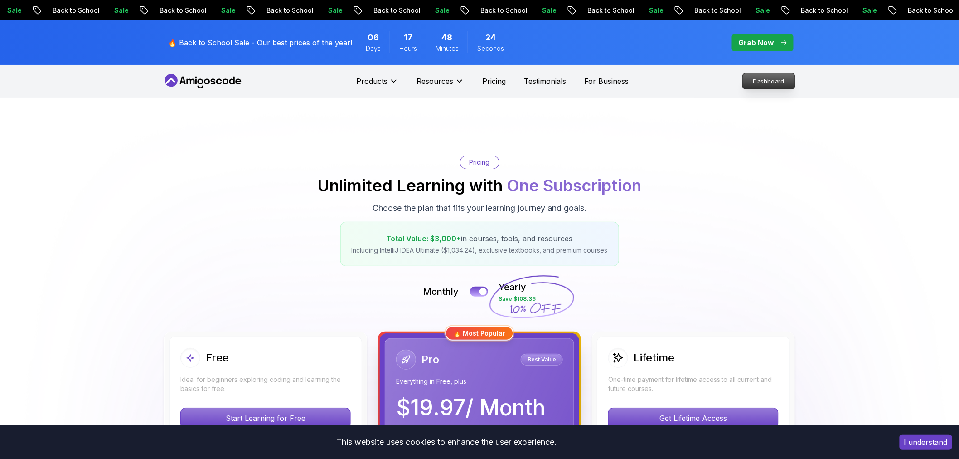
click at [756, 82] on p "Dashboard" at bounding box center [769, 80] width 52 height 15
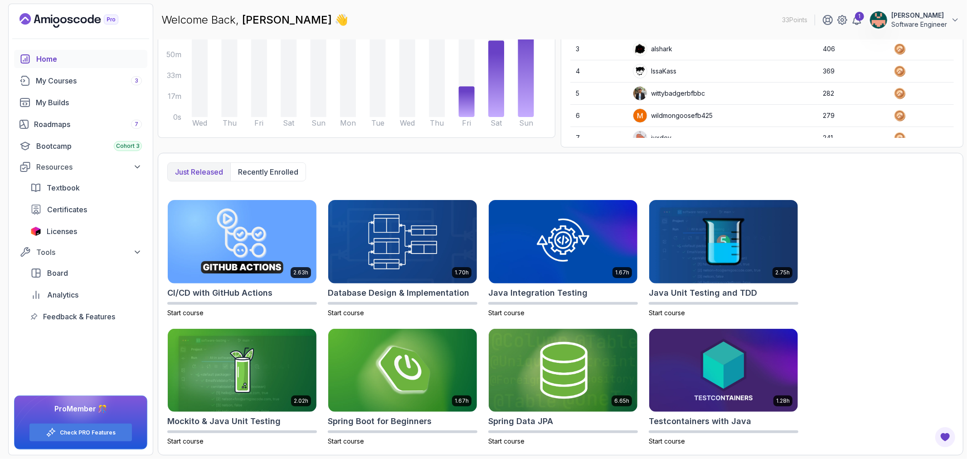
scroll to position [57, 0]
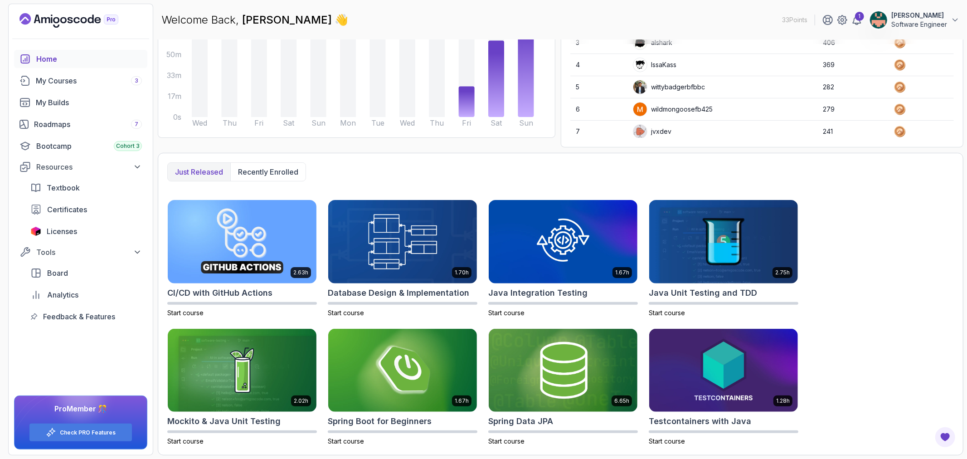
click at [869, 231] on div "2.63h CI/CD with GitHub Actions Start course 1.70h Database Design & Implementa…" at bounding box center [560, 322] width 786 height 246
click at [58, 58] on div "Home" at bounding box center [89, 58] width 106 height 11
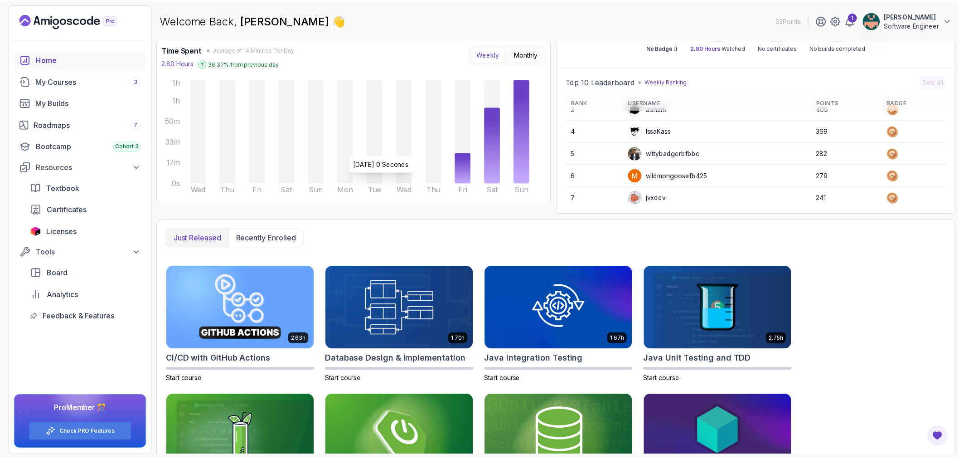
scroll to position [122, 0]
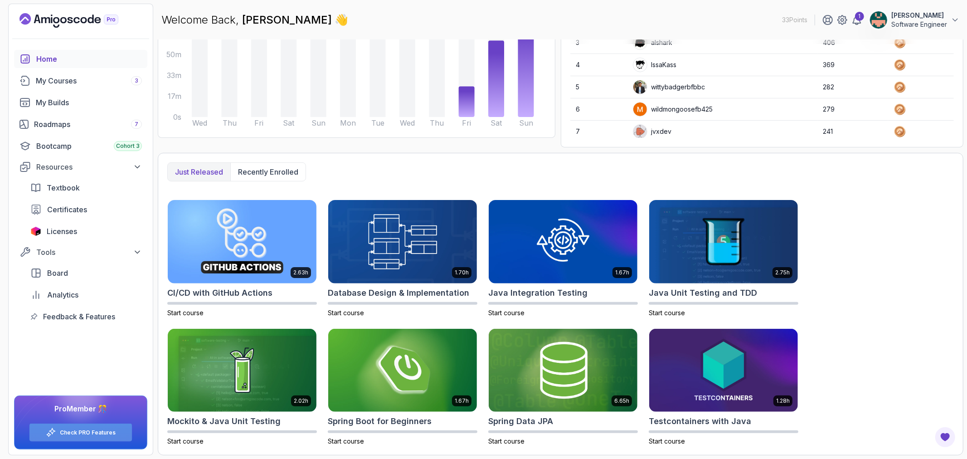
click at [108, 427] on div "Check PRO Features" at bounding box center [80, 432] width 102 height 18
click at [105, 437] on div "Check PRO Features" at bounding box center [80, 432] width 102 height 18
click at [103, 434] on link "Check PRO Features" at bounding box center [88, 432] width 56 height 7
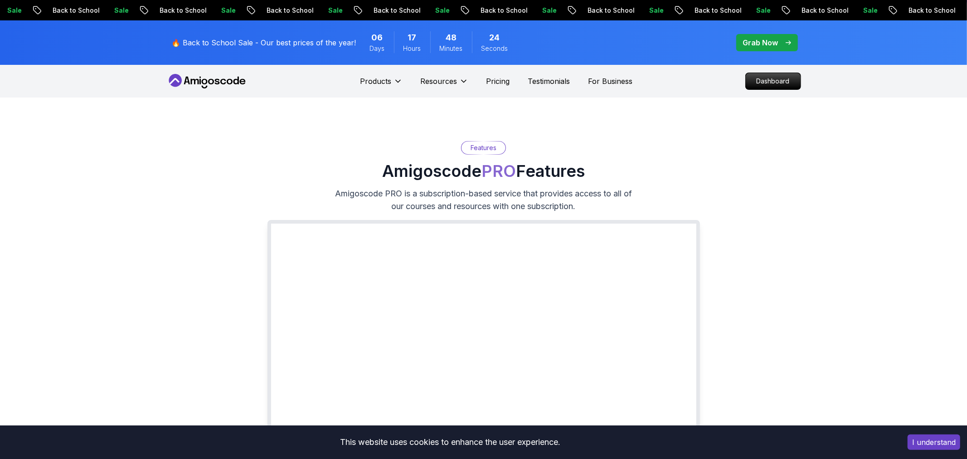
click at [103, 434] on div "This website uses cookies to enhance the user experience." at bounding box center [450, 442] width 887 height 20
click at [758, 80] on p "Dashboard" at bounding box center [769, 80] width 52 height 15
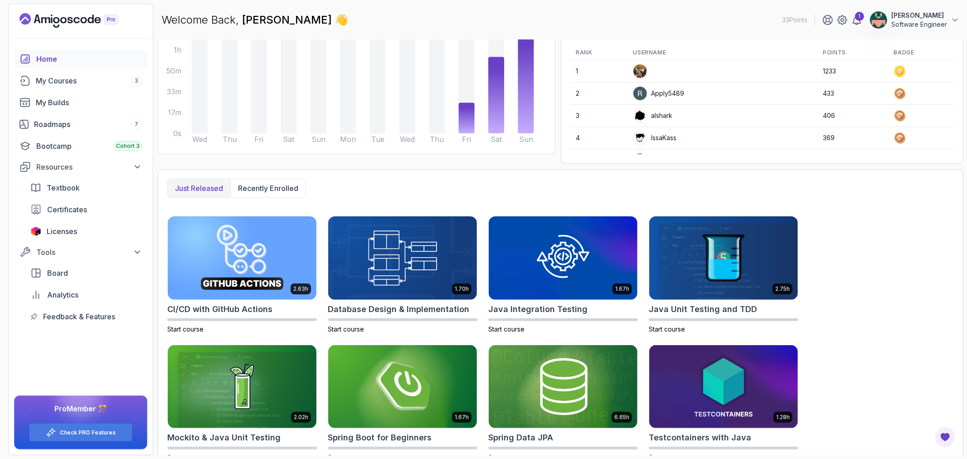
scroll to position [122, 0]
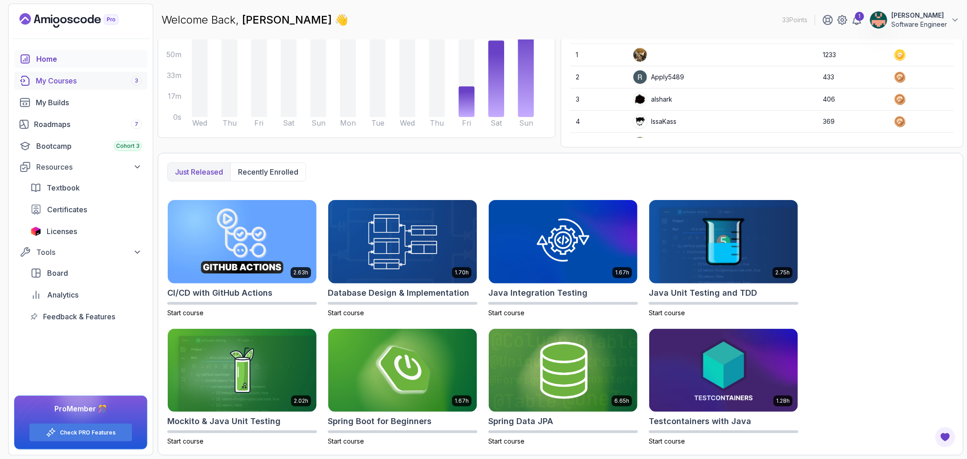
click at [54, 78] on div "My Courses 3" at bounding box center [89, 80] width 106 height 11
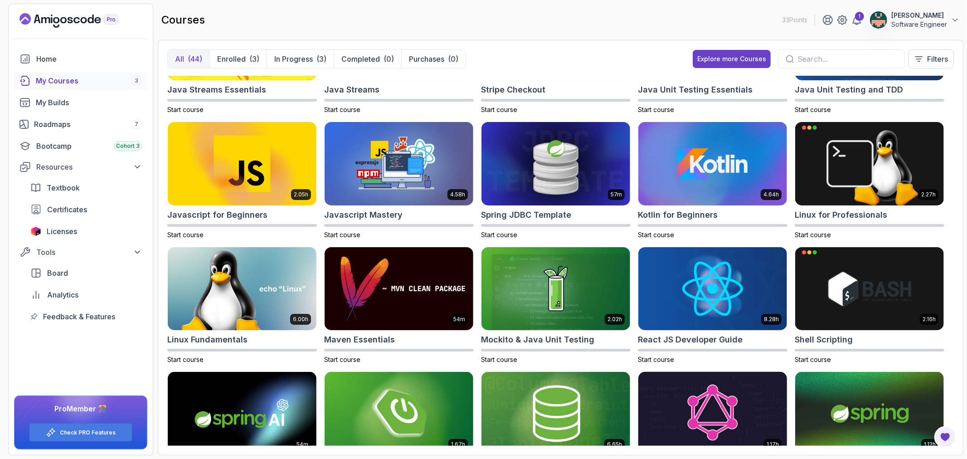
scroll to position [556, 0]
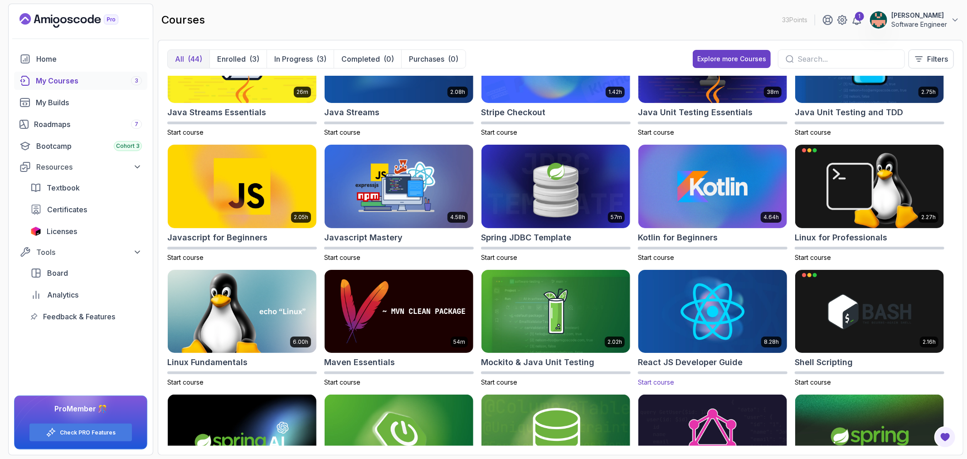
click at [708, 316] on img at bounding box center [713, 310] width 156 height 87
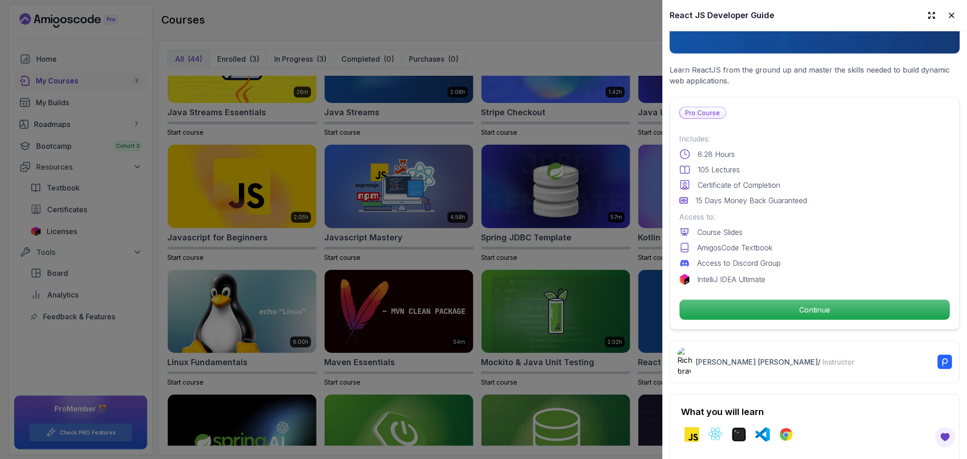
scroll to position [151, 0]
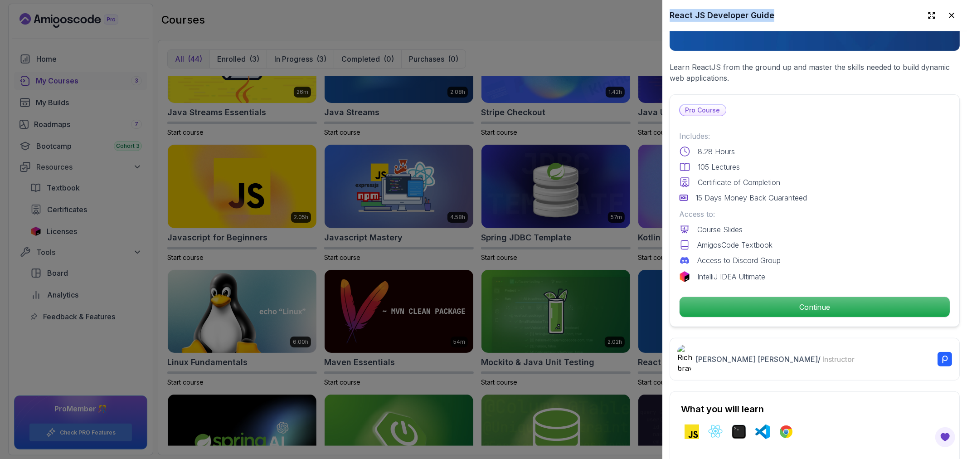
drag, startPoint x: 775, startPoint y: 15, endPoint x: 669, endPoint y: 12, distance: 106.1
click at [669, 12] on div "React JS Developer Guide" at bounding box center [814, 15] width 305 height 31
copy h2 "React JS Developer Guide"
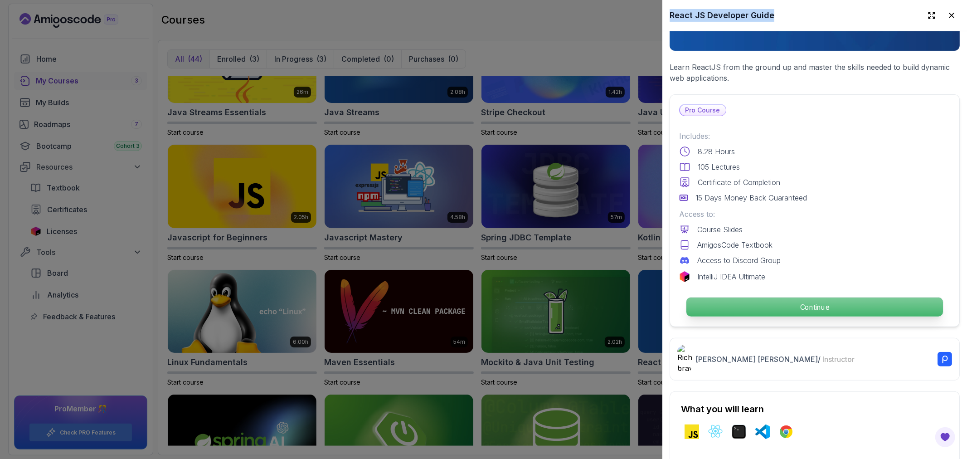
click at [893, 300] on p "Continue" at bounding box center [814, 306] width 257 height 19
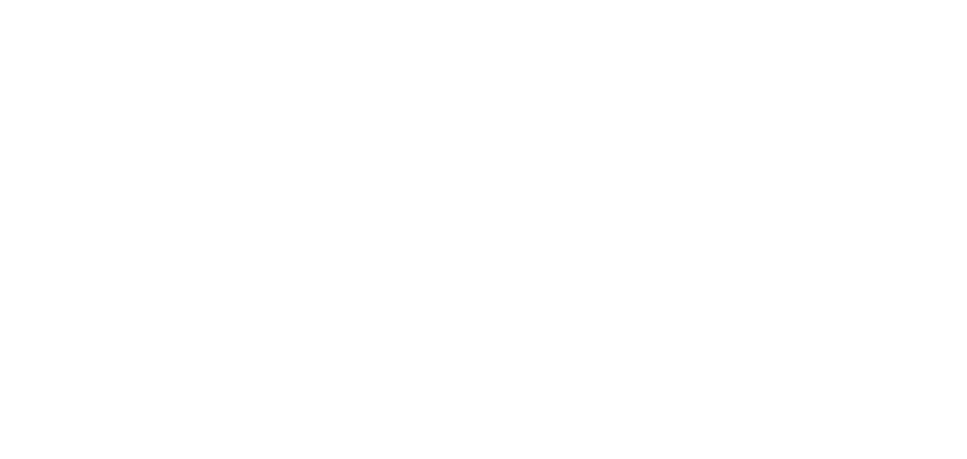
click at [804, 0] on html "0s" at bounding box center [483, 0] width 967 height 0
